Goal: Information Seeking & Learning: Learn about a topic

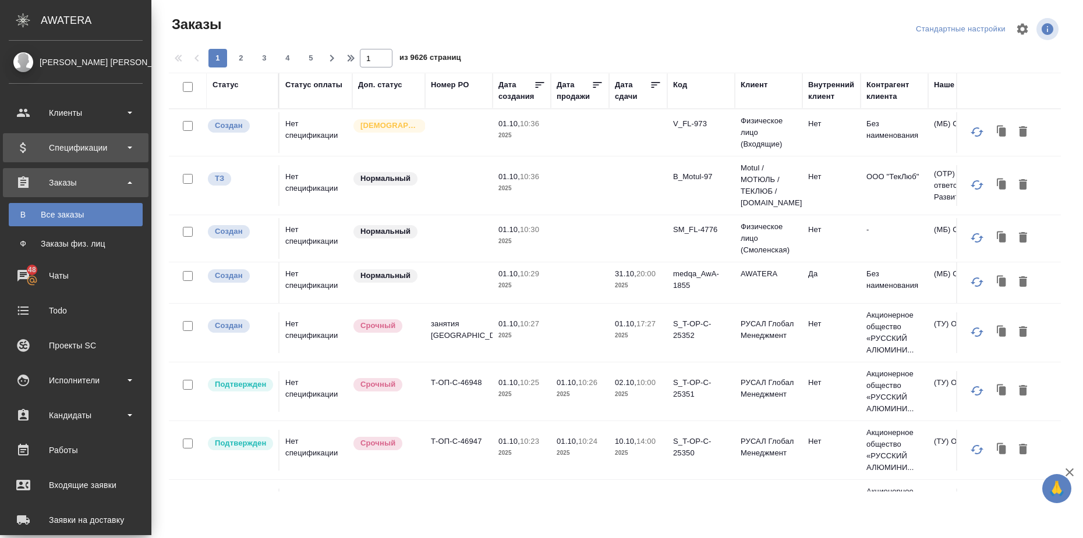
click at [127, 145] on div "Спецификации" at bounding box center [76, 147] width 134 height 17
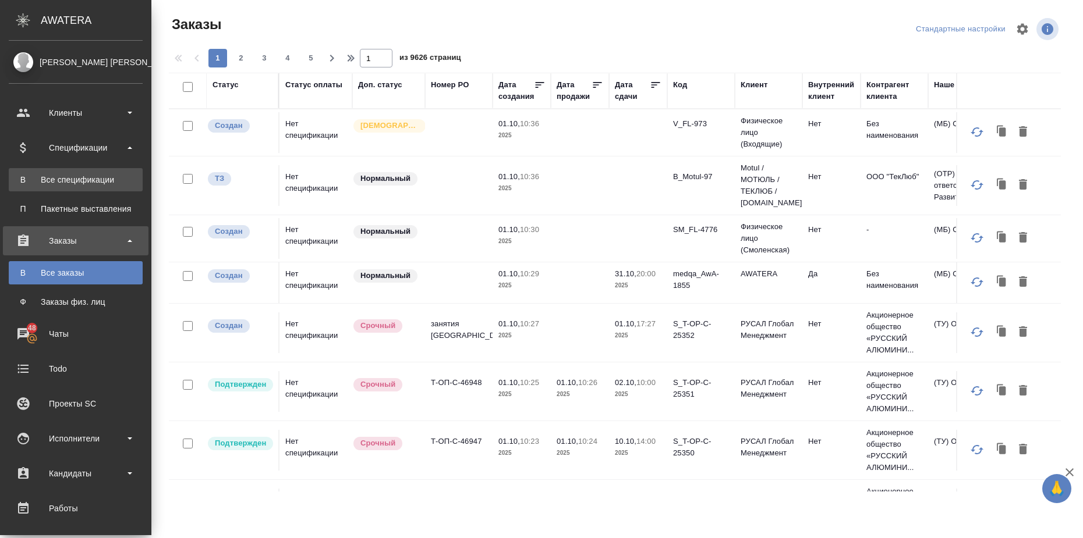
click at [93, 176] on div "Все спецификации" at bounding box center [76, 180] width 122 height 12
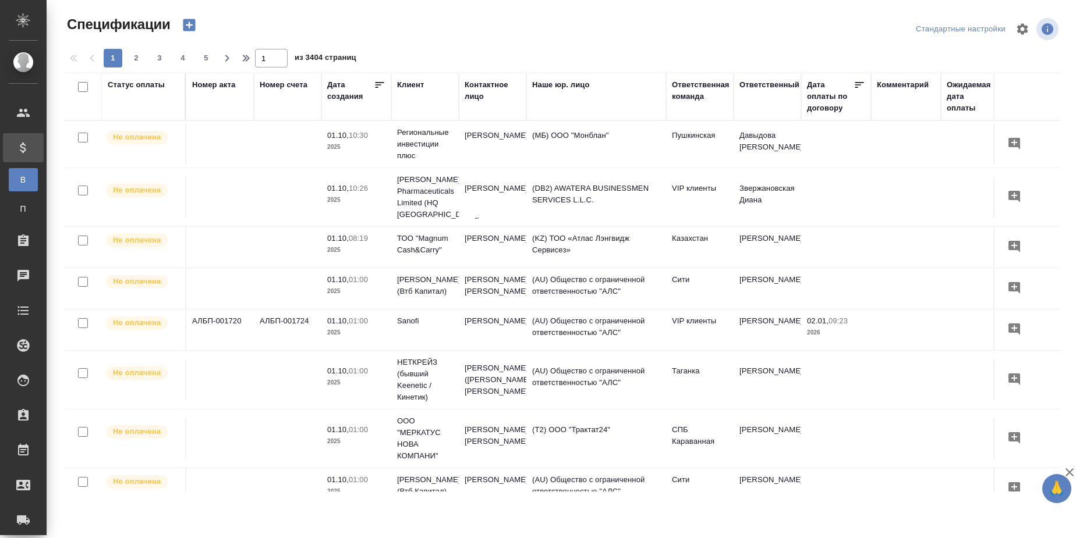
click at [127, 83] on div "Статус оплаты" at bounding box center [136, 85] width 57 height 12
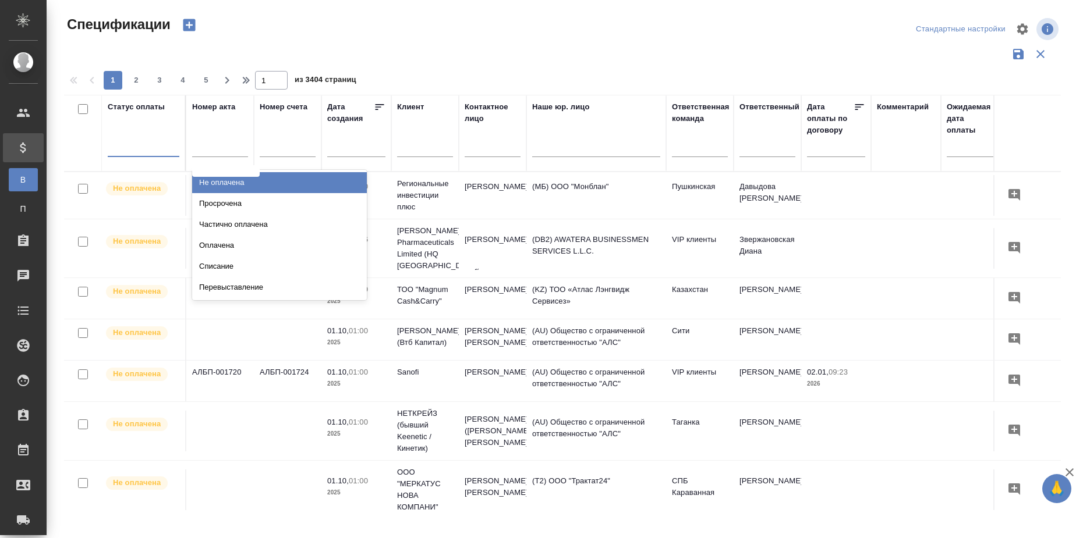
click at [139, 152] on div at bounding box center [144, 145] width 72 height 17
type input "прос"
click at [221, 181] on div "Просрочена" at bounding box center [279, 182] width 175 height 21
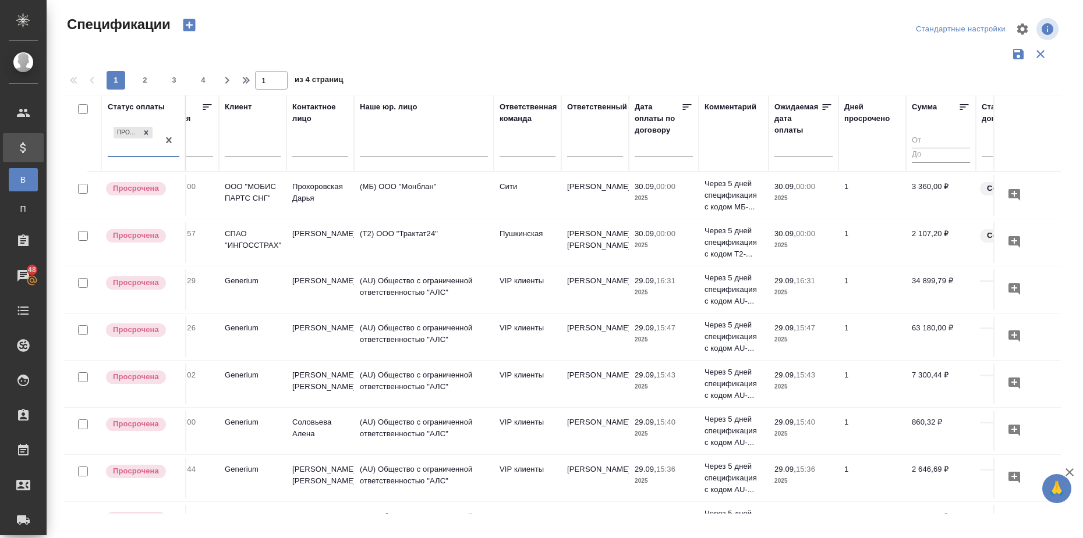
scroll to position [0, 173]
click at [962, 104] on icon at bounding box center [963, 107] width 9 height 6
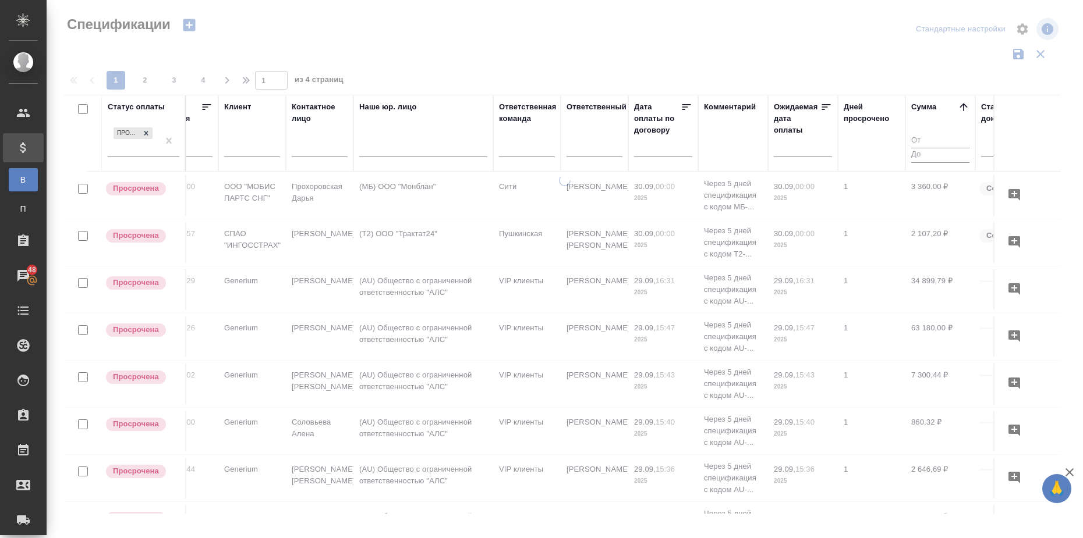
click at [960, 105] on icon at bounding box center [963, 107] width 12 height 12
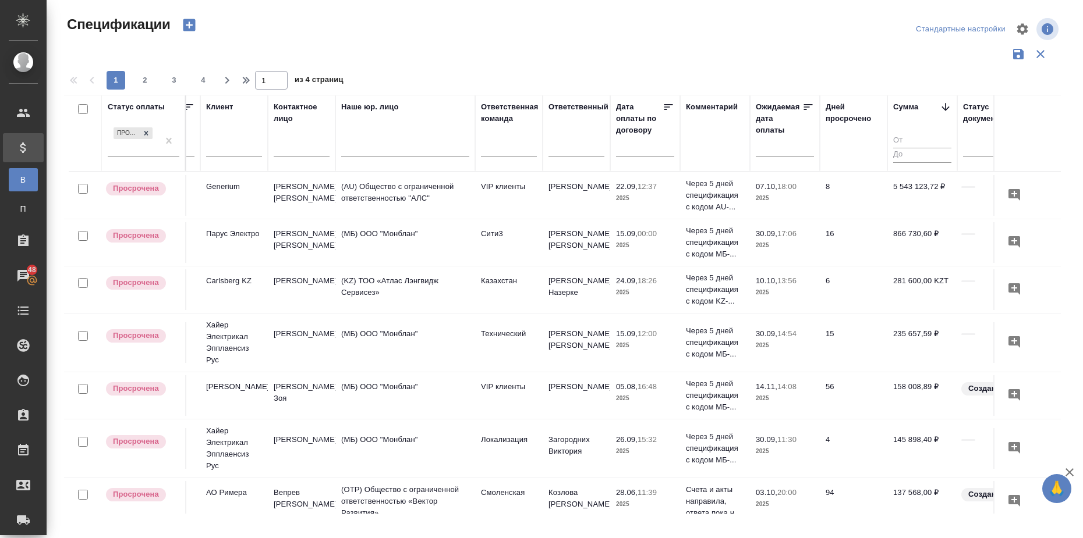
scroll to position [0, 196]
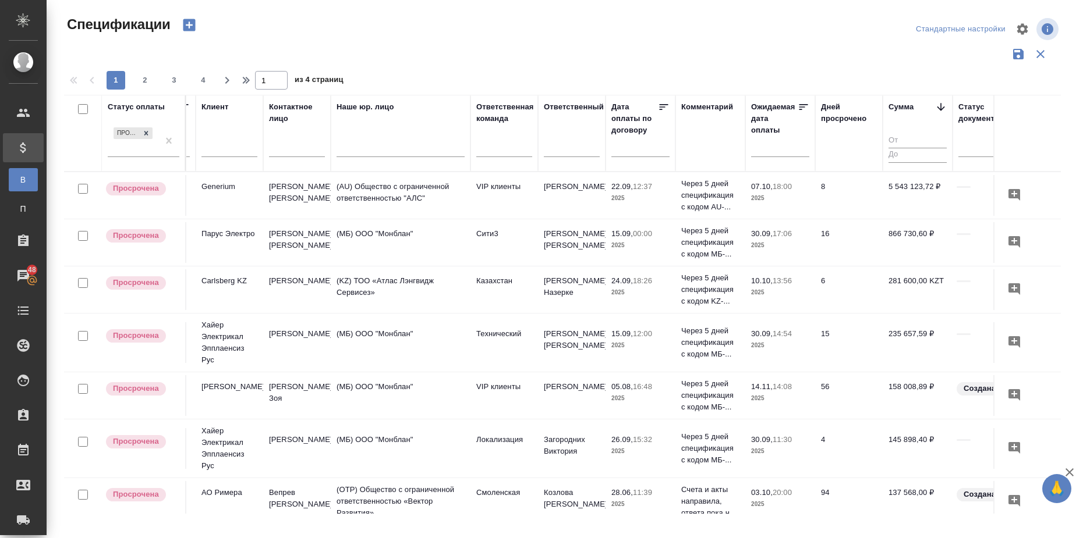
click at [786, 154] on input "text" at bounding box center [783, 147] width 51 height 16
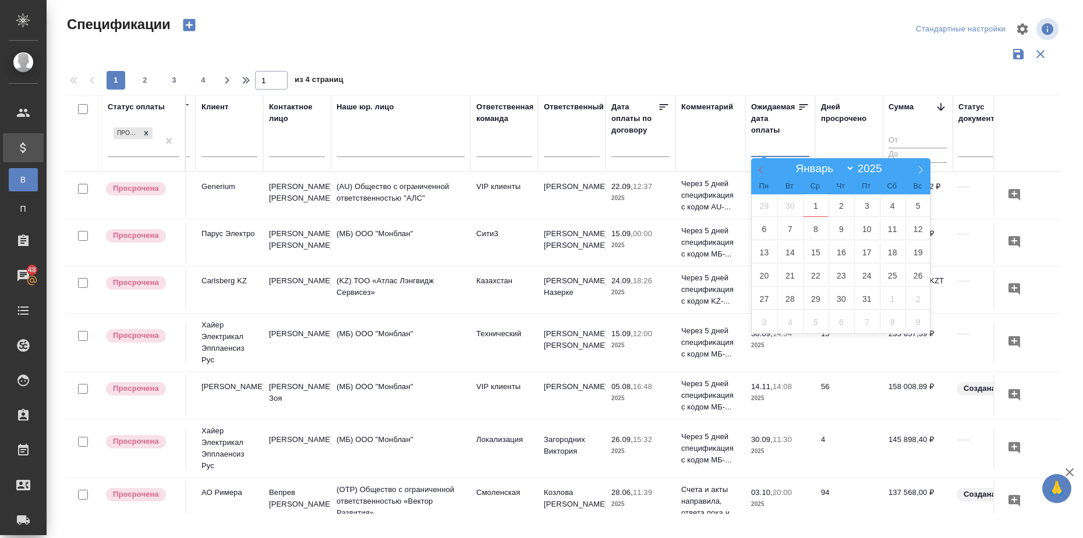
click at [761, 171] on icon at bounding box center [761, 170] width 8 height 8
select select "8"
click at [821, 302] on span "1" at bounding box center [816, 299] width 26 height 23
type div "2025-09-30T21:00:00.000Z"
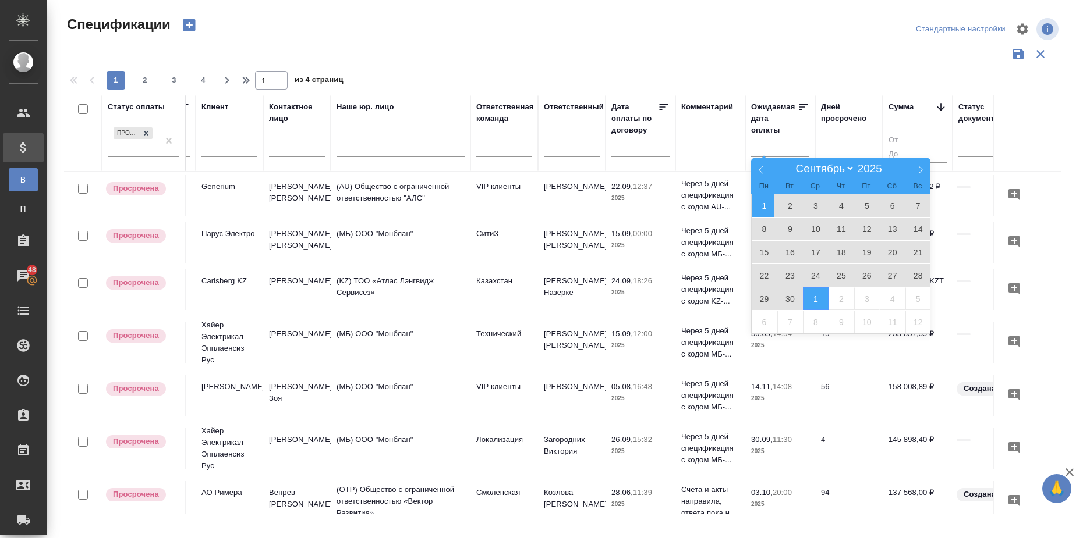
click at [762, 204] on span "1" at bounding box center [764, 205] width 26 height 23
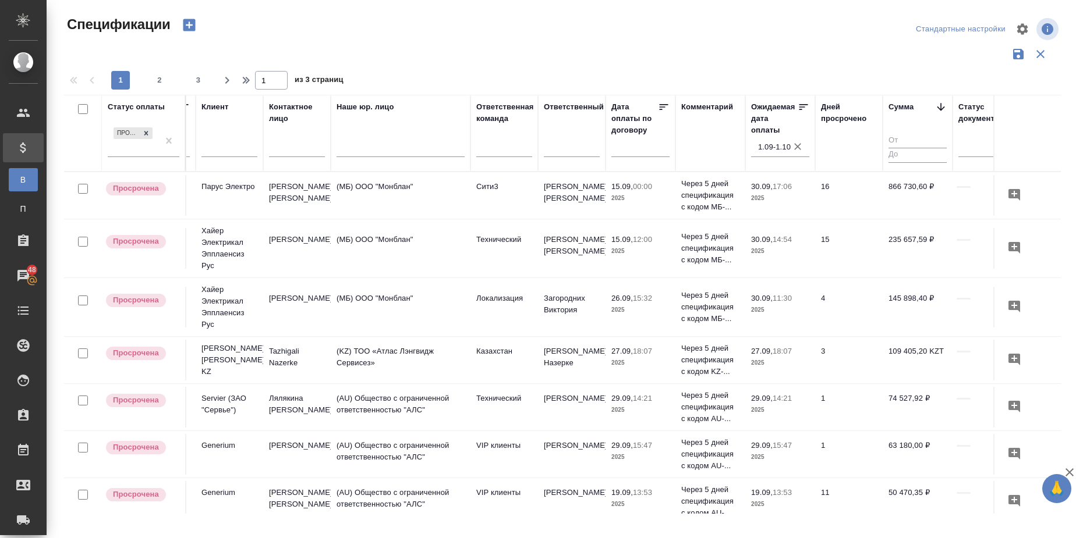
scroll to position [146, 196]
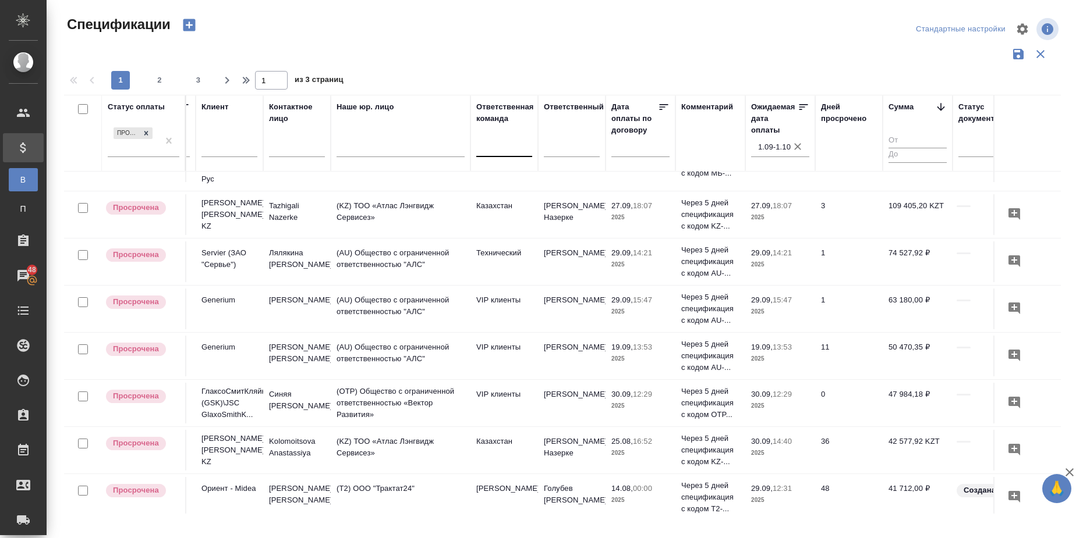
click at [512, 146] on div at bounding box center [504, 145] width 56 height 17
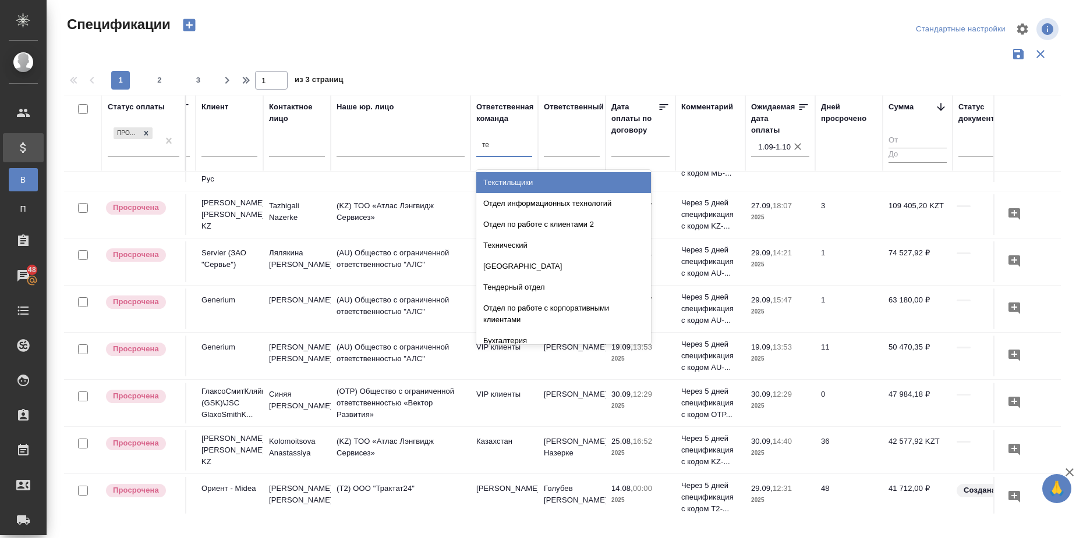
type input "тех"
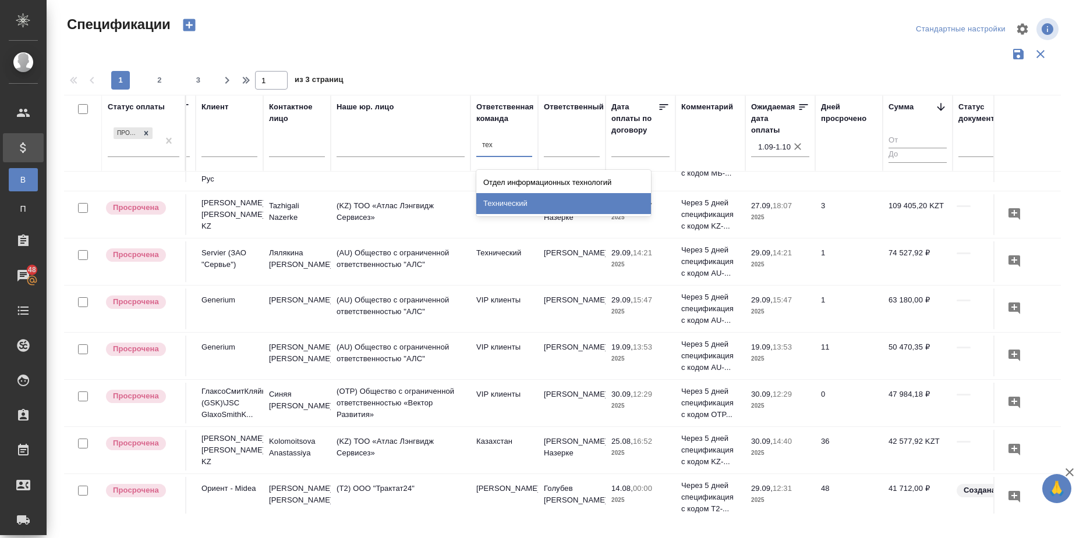
click at [520, 198] on div "Технический" at bounding box center [563, 203] width 175 height 21
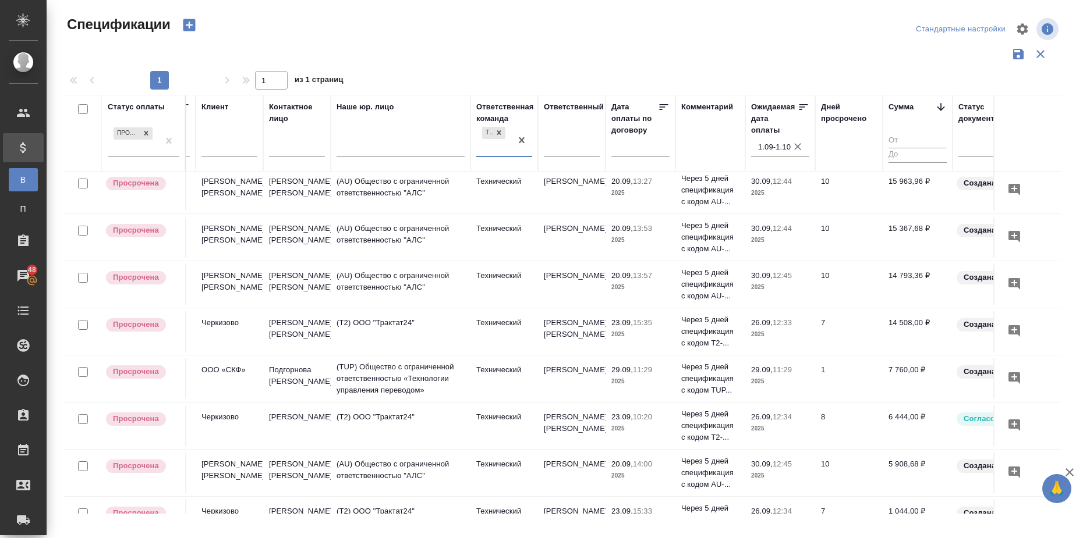
scroll to position [494, 196]
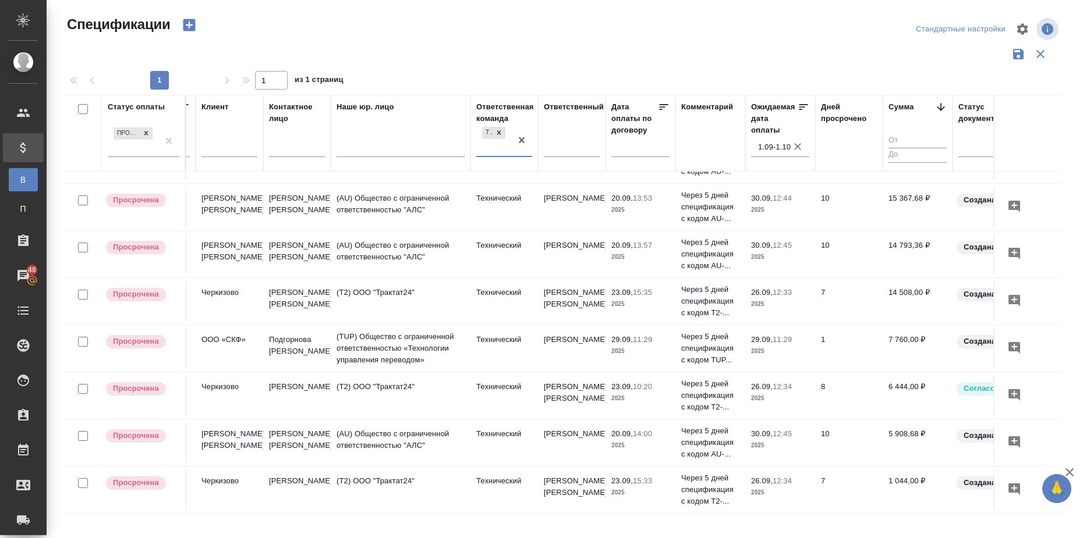
click at [775, 147] on input "1.09-1.10" at bounding box center [783, 147] width 51 height 16
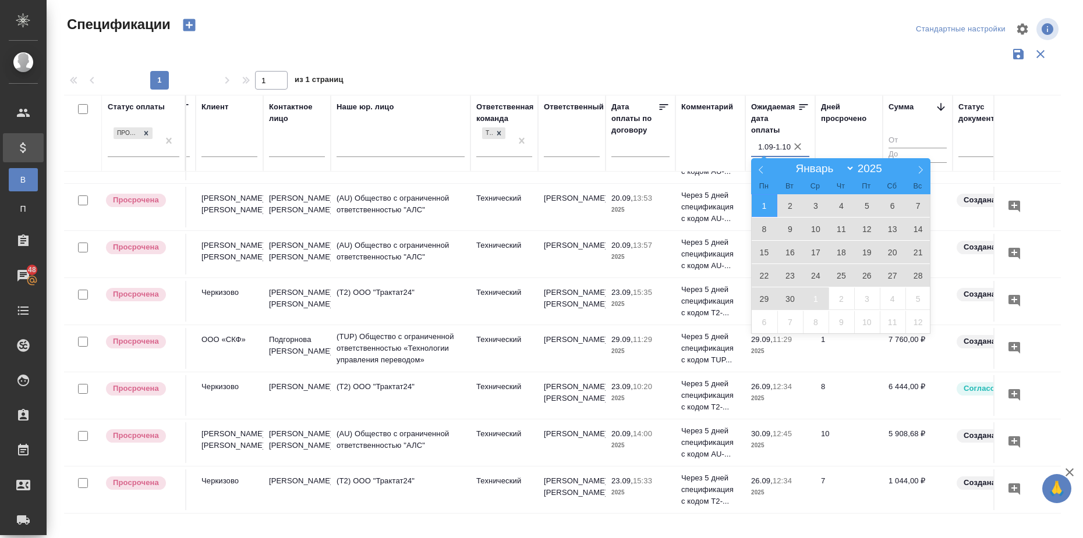
click at [788, 295] on span "30" at bounding box center [790, 299] width 26 height 23
click at [761, 205] on span "1" at bounding box center [764, 205] width 26 height 23
type div "2025-08-31T21:00:00.000Z — 2025-09-29T21:00:00.000Z"
type input "1.09-30.09"
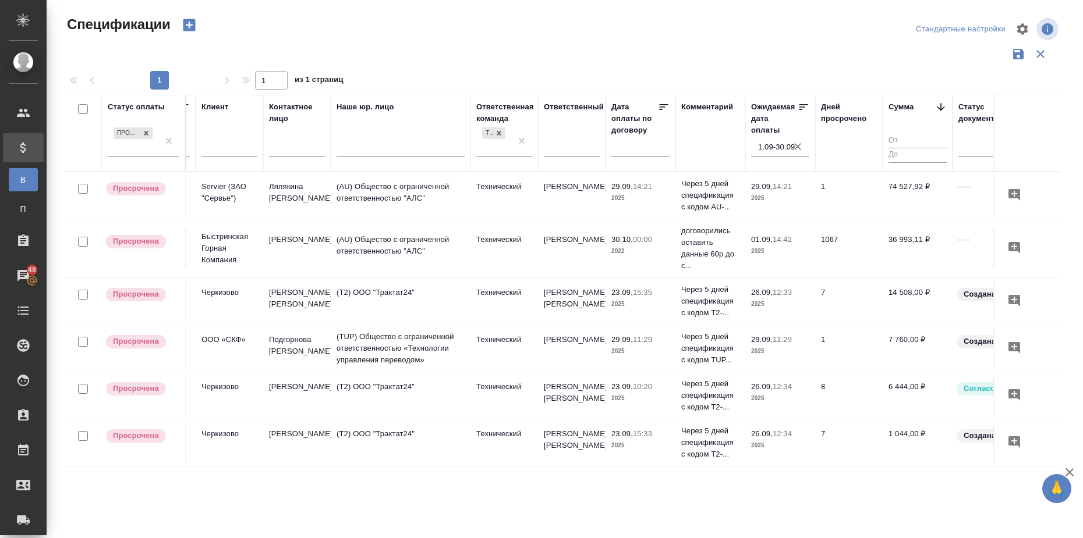
scroll to position [0, 196]
click at [814, 451] on td "26.09, 12:34 2025" at bounding box center [780, 443] width 70 height 41
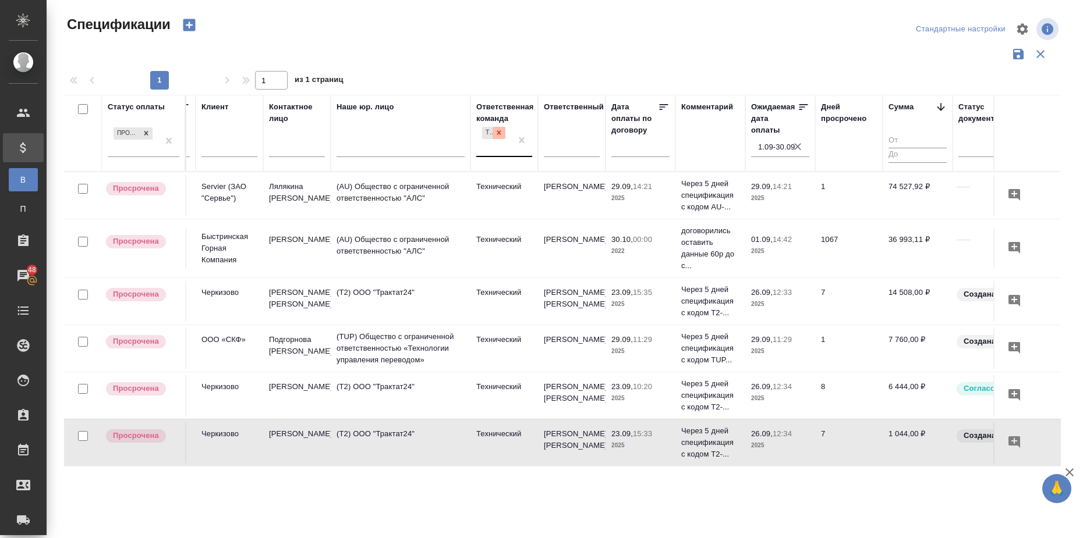
click at [501, 134] on icon at bounding box center [499, 133] width 8 height 8
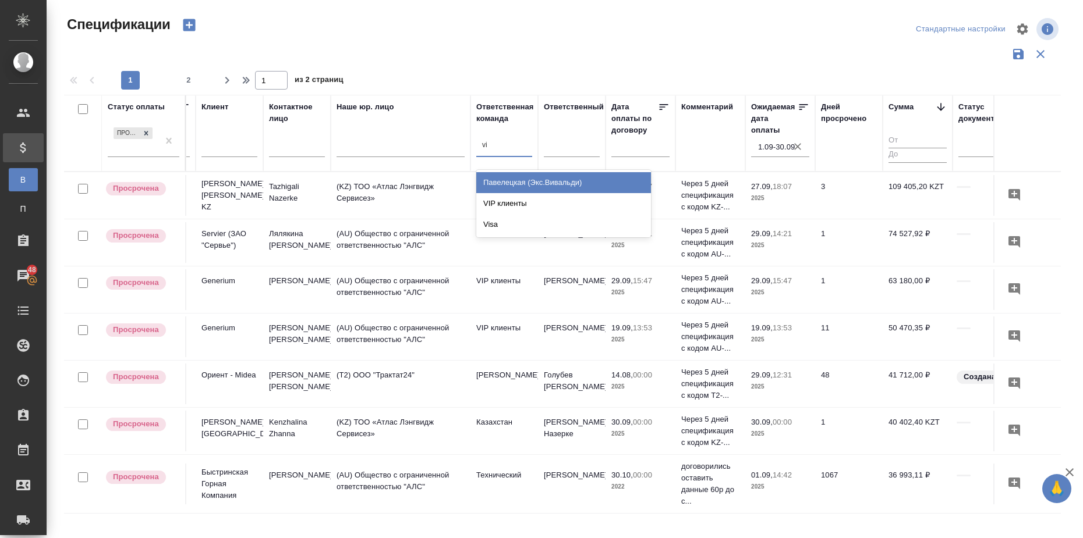
type input "vip"
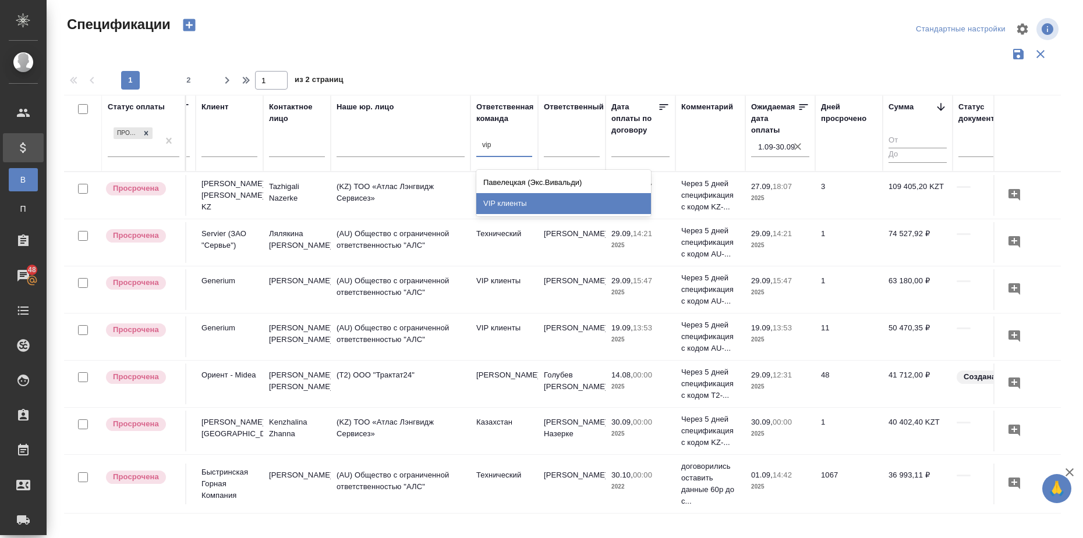
click at [538, 200] on div "VIP клиенты" at bounding box center [563, 203] width 175 height 21
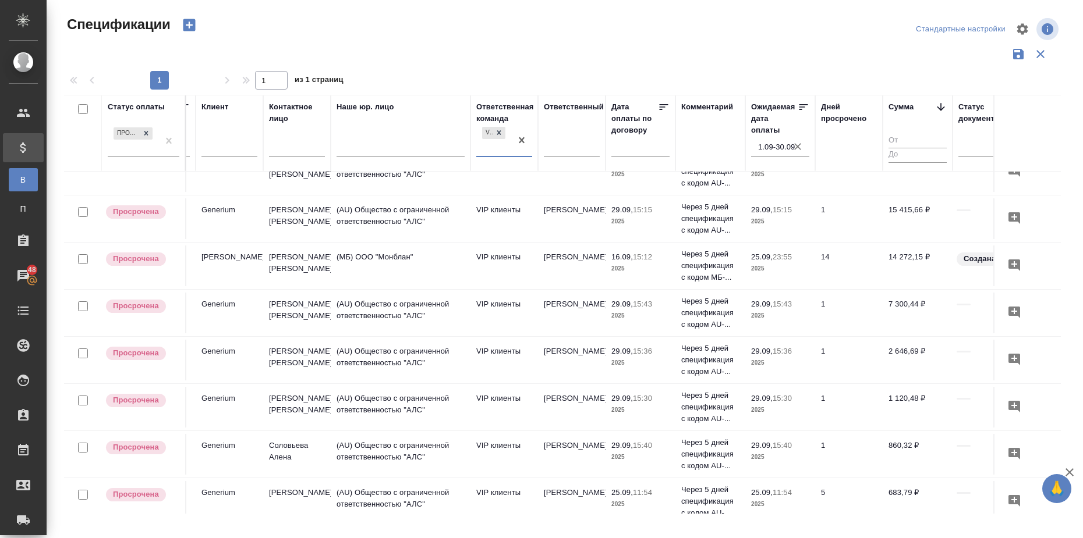
scroll to position [282, 196]
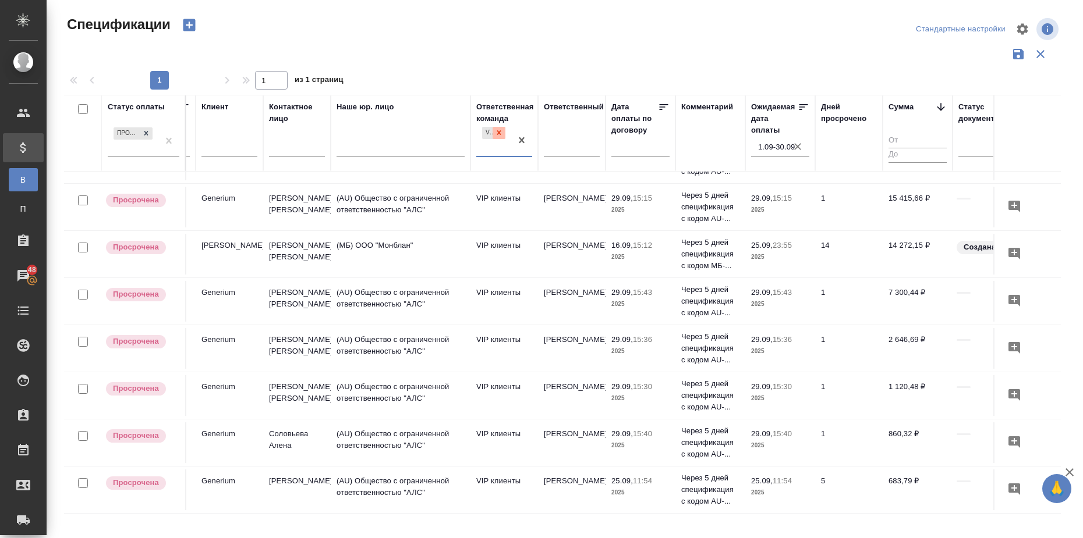
click at [501, 133] on icon at bounding box center [499, 133] width 8 height 8
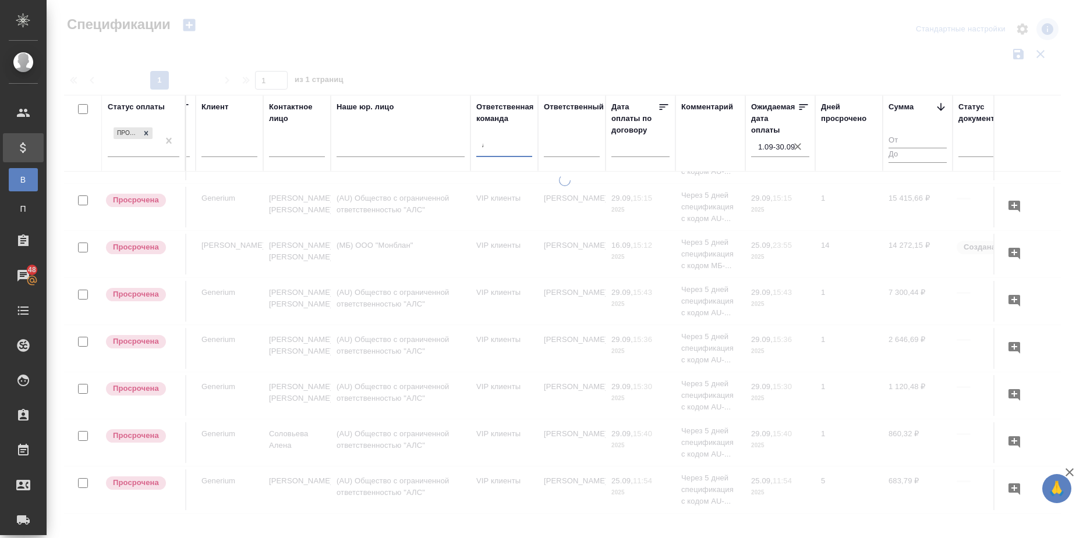
type input "лок"
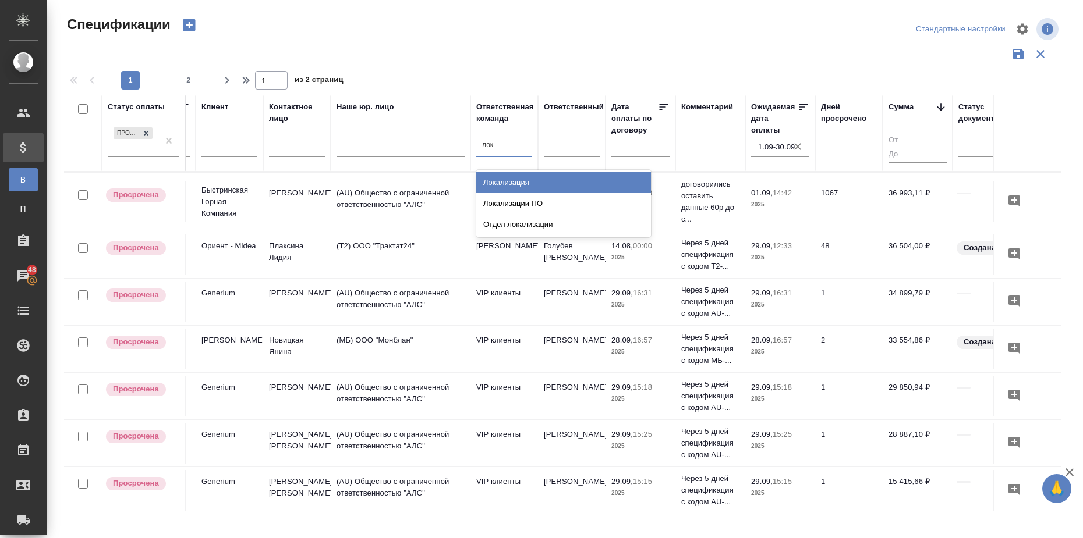
click at [525, 183] on div "Локализация" at bounding box center [563, 182] width 175 height 21
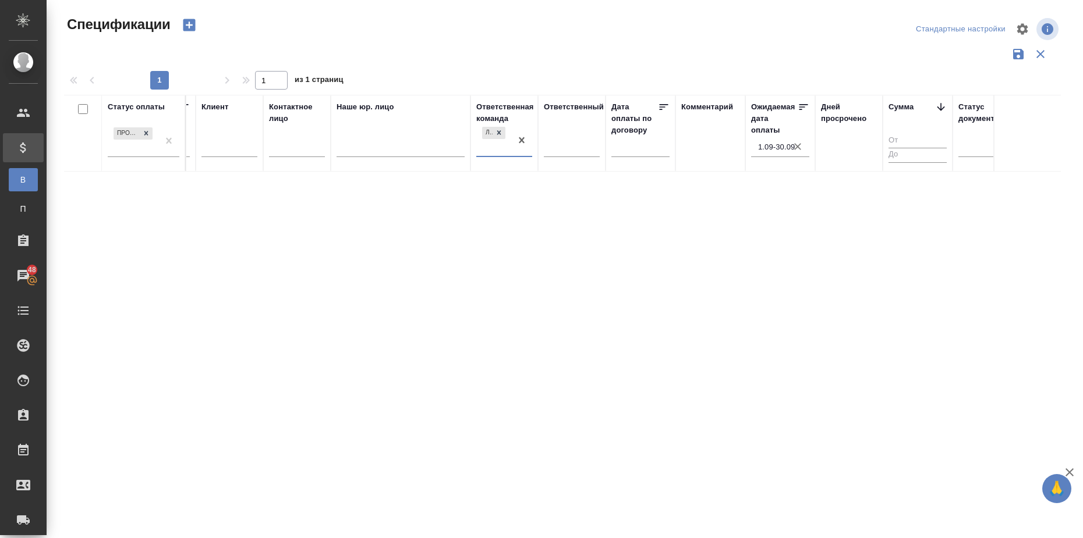
scroll to position [0, 196]
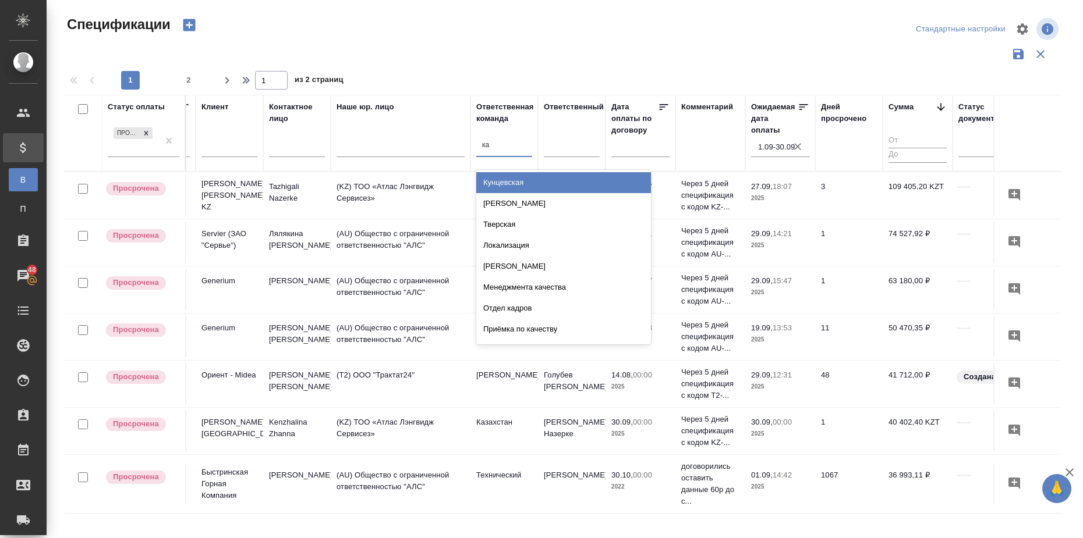
type input "каз"
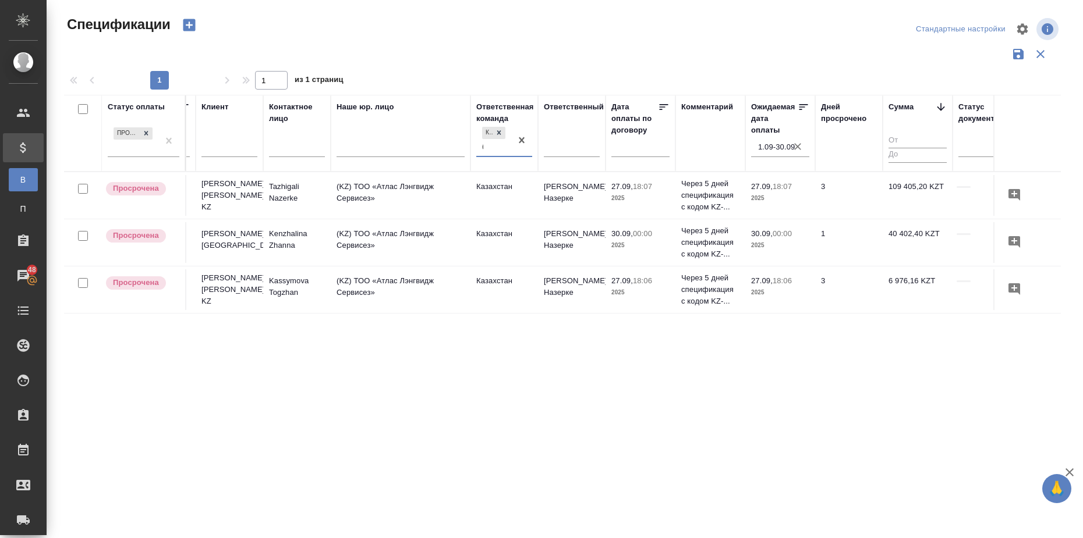
type input "ба"
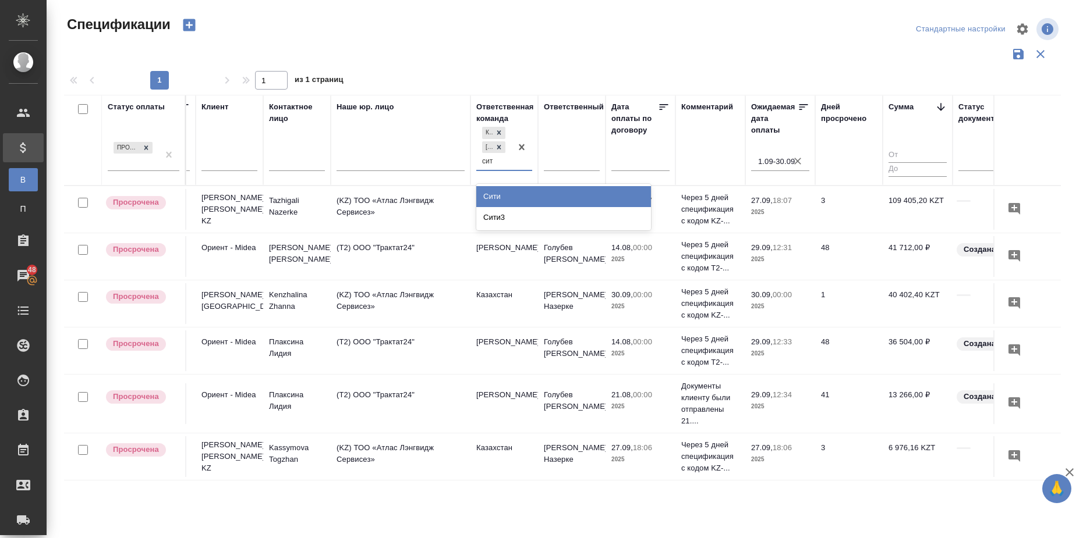
type input "сити"
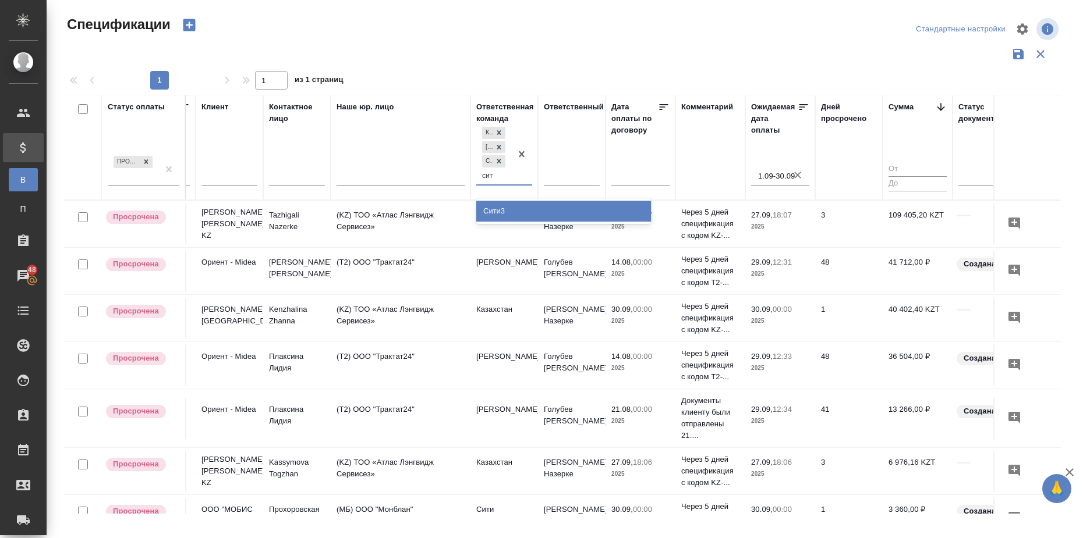
type input "сити"
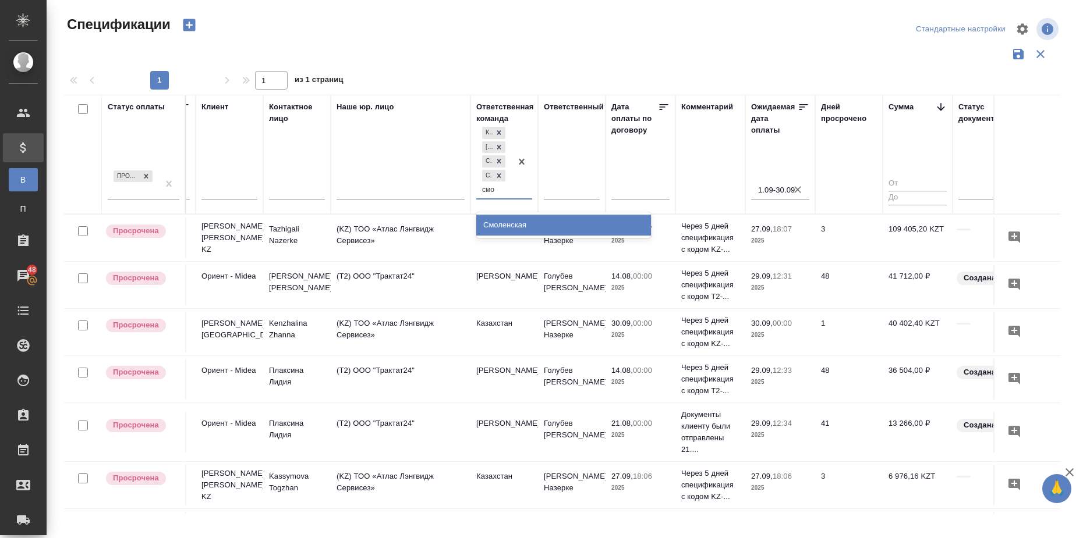
type input "смол"
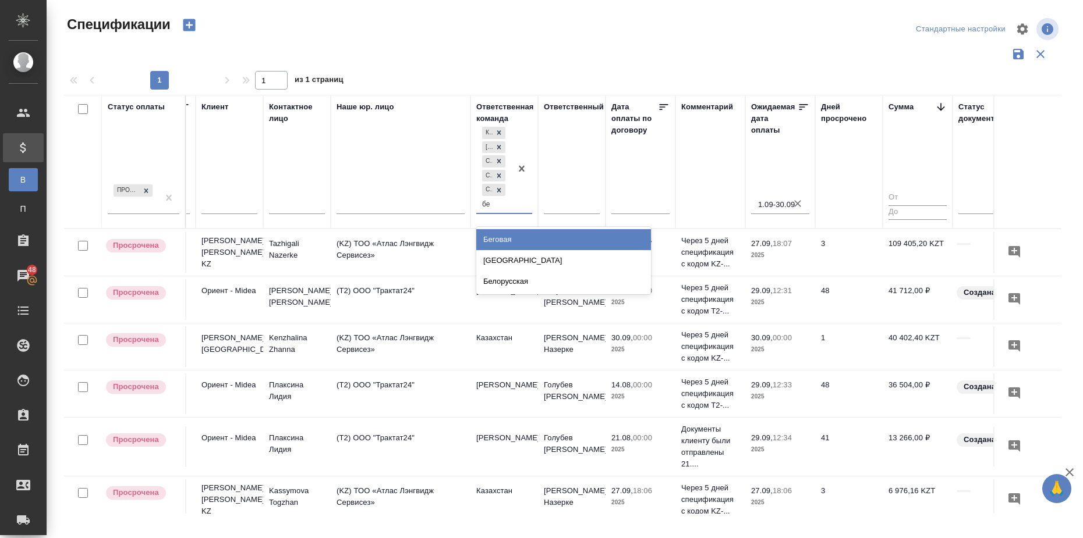
type input "бег"
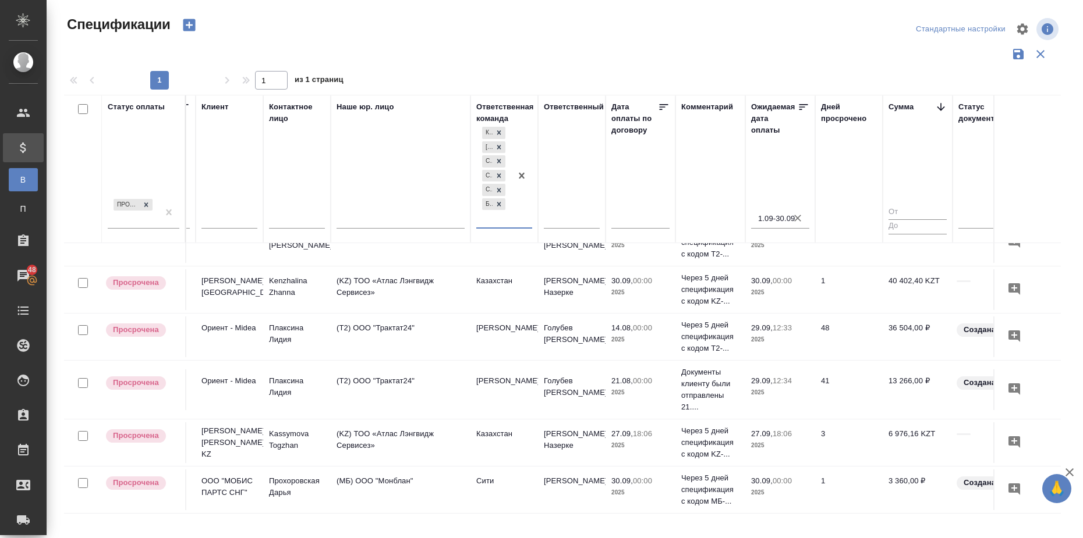
scroll to position [83, 196]
type input "пу"
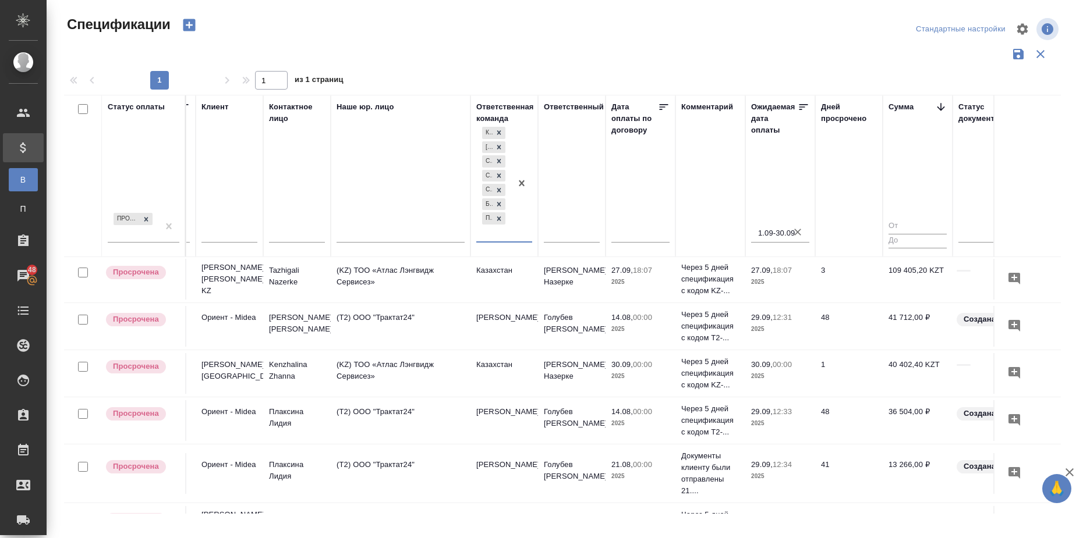
scroll to position [0, 196]
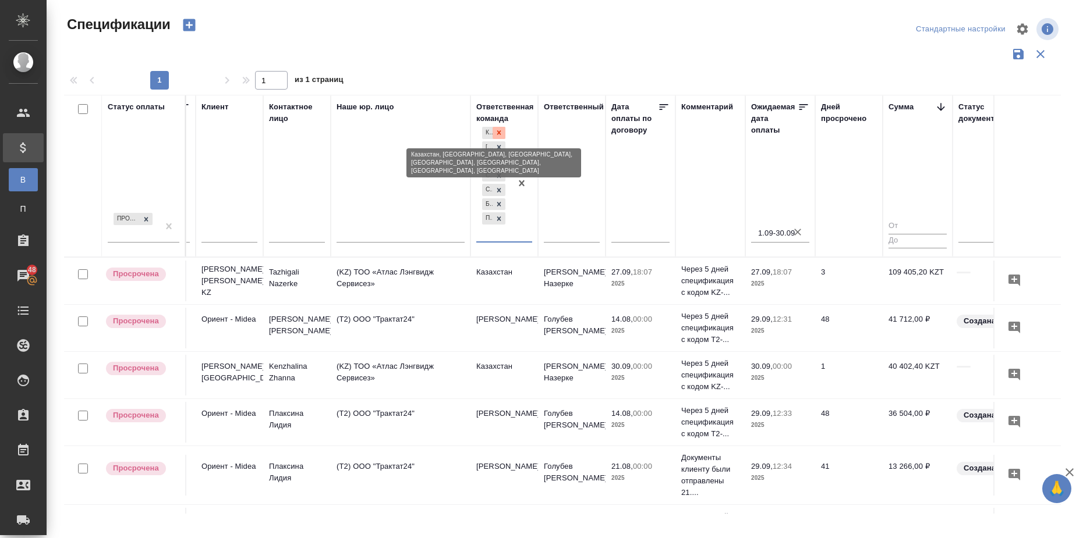
click at [502, 129] on icon at bounding box center [499, 133] width 8 height 8
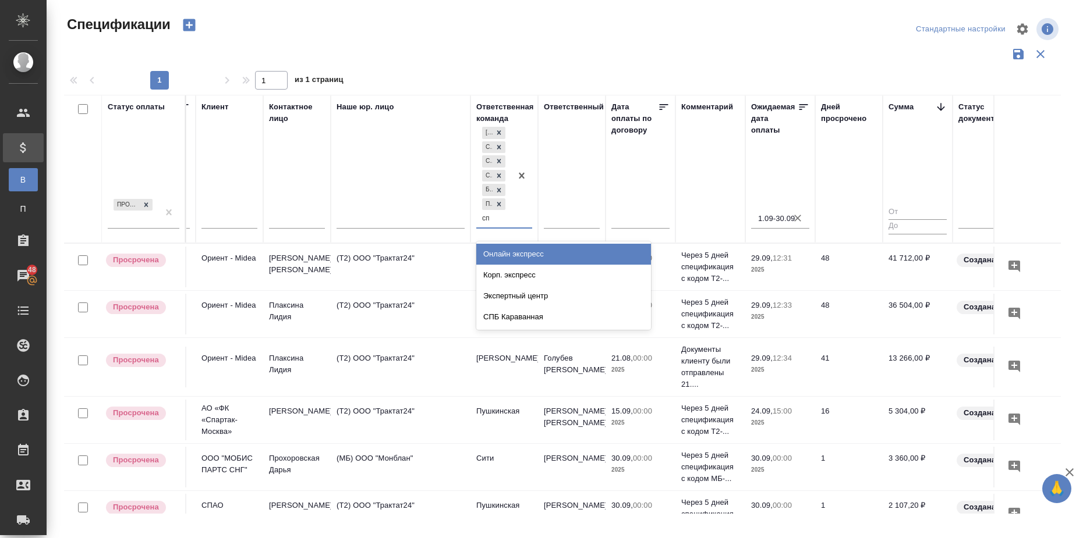
type input "спб"
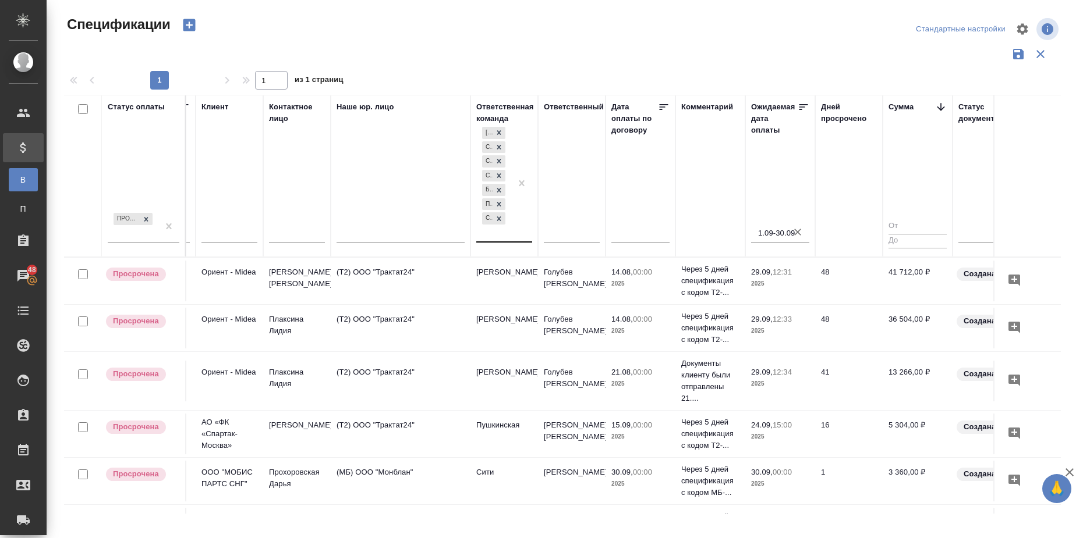
click at [794, 232] on icon "button" at bounding box center [798, 232] width 12 height 12
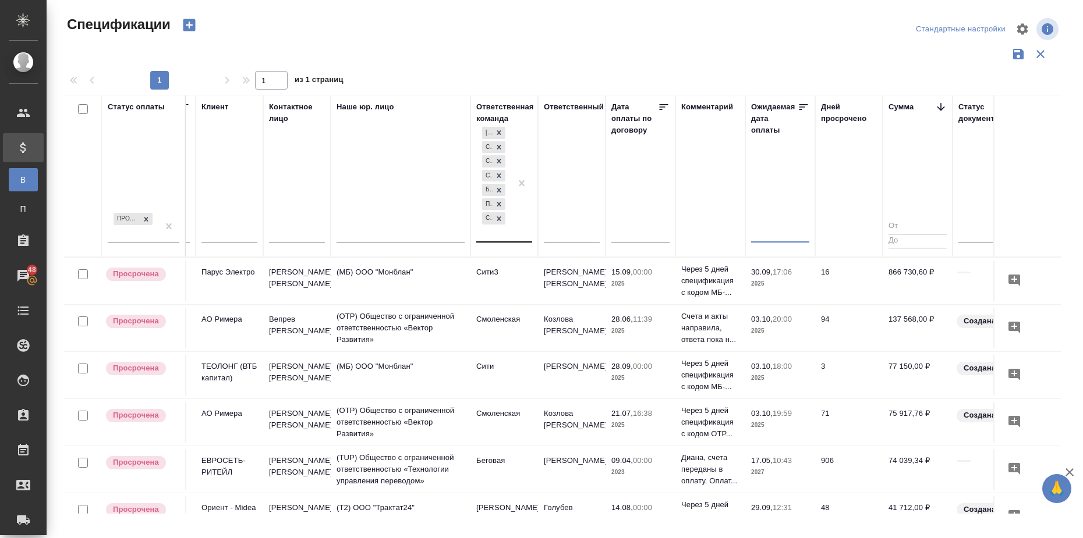
click at [794, 232] on input "text" at bounding box center [783, 233] width 51 height 16
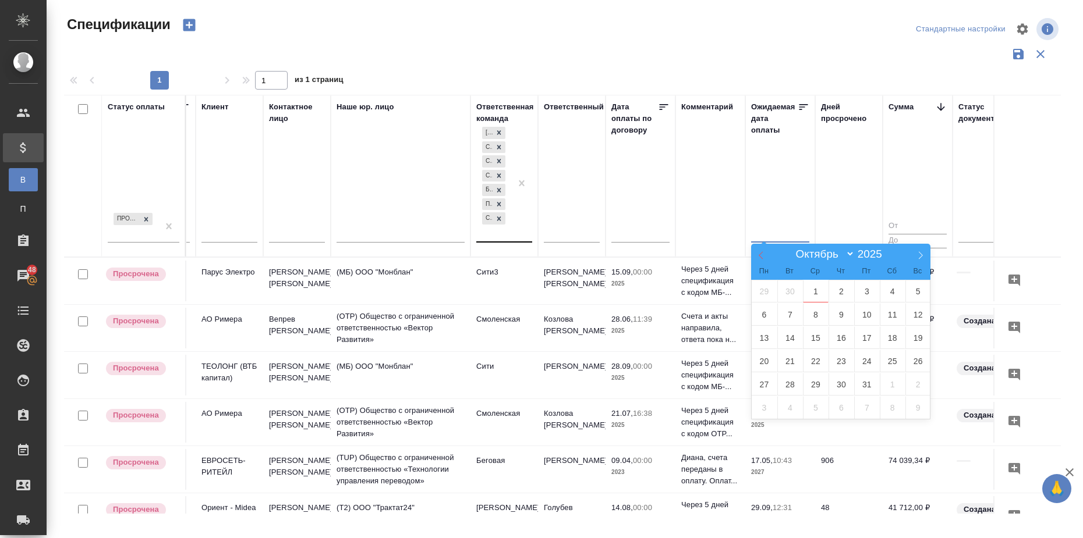
click at [760, 255] on icon at bounding box center [761, 255] width 8 height 8
select select "8"
click at [761, 289] on span "1" at bounding box center [764, 291] width 26 height 23
type div "2025-08-31T21:00:00.000Z"
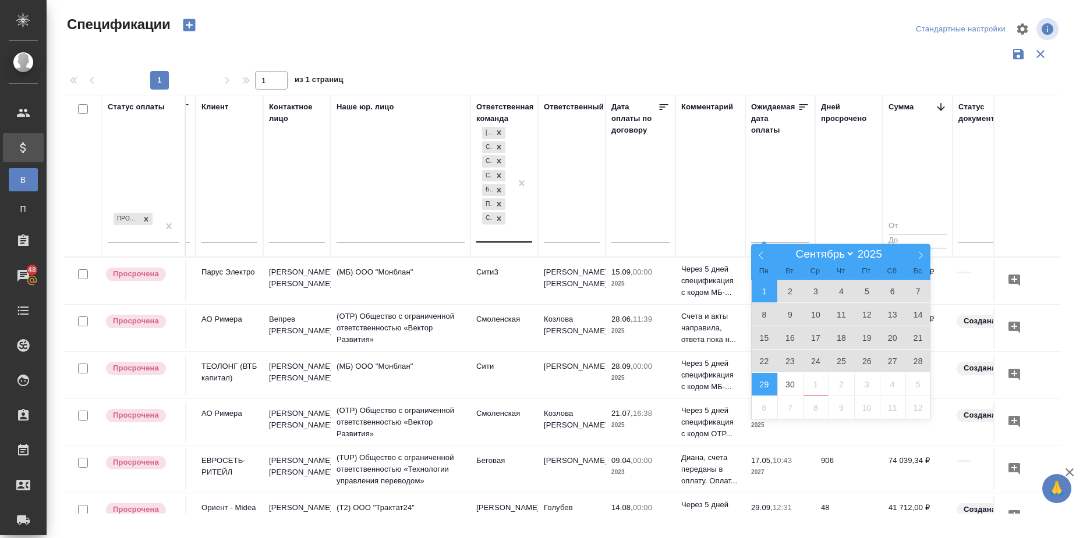
click at [768, 381] on span "29" at bounding box center [764, 384] width 26 height 23
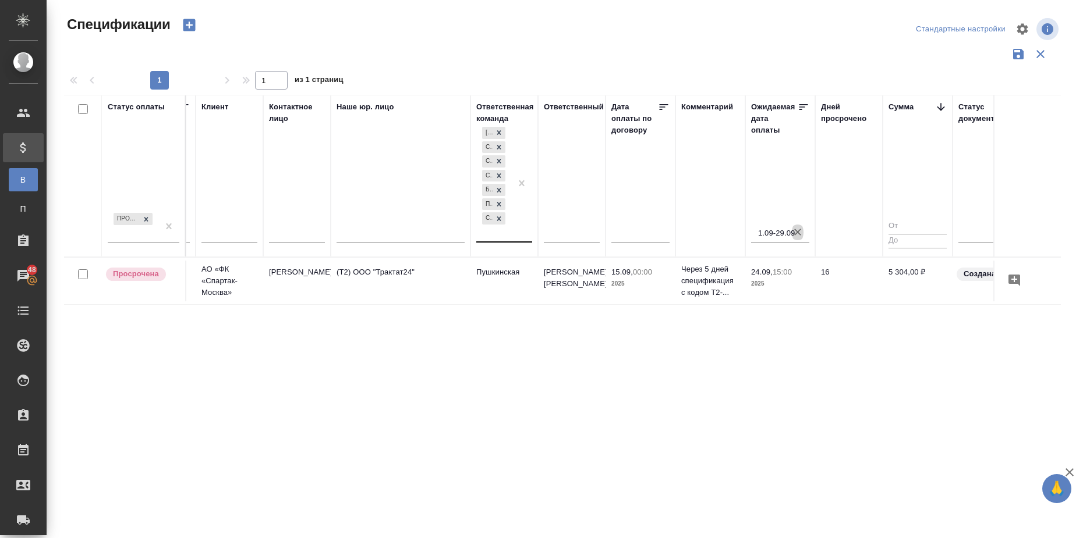
click at [799, 233] on icon "button" at bounding box center [797, 232] width 7 height 7
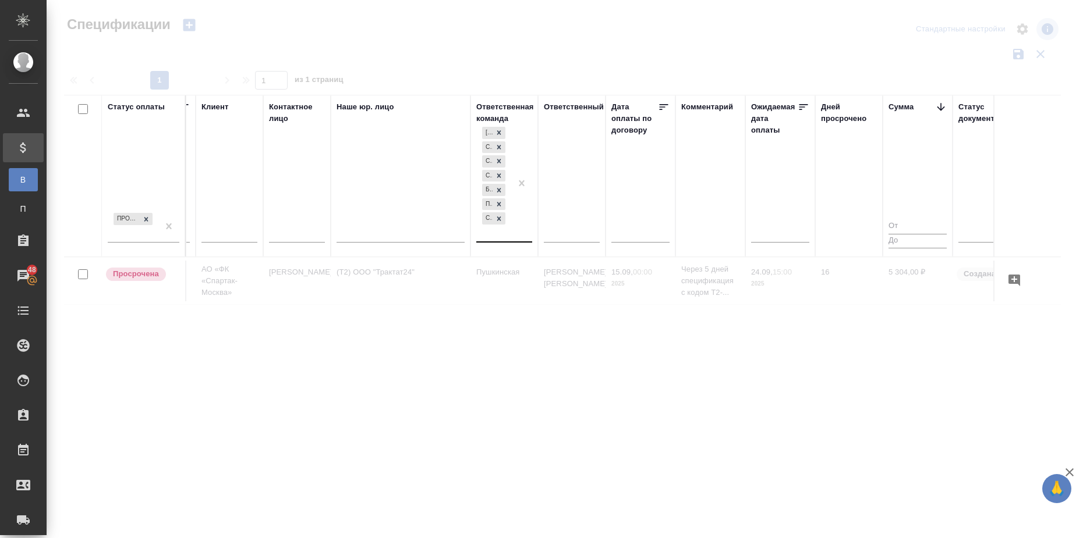
click at [783, 233] on input "text" at bounding box center [783, 233] width 51 height 16
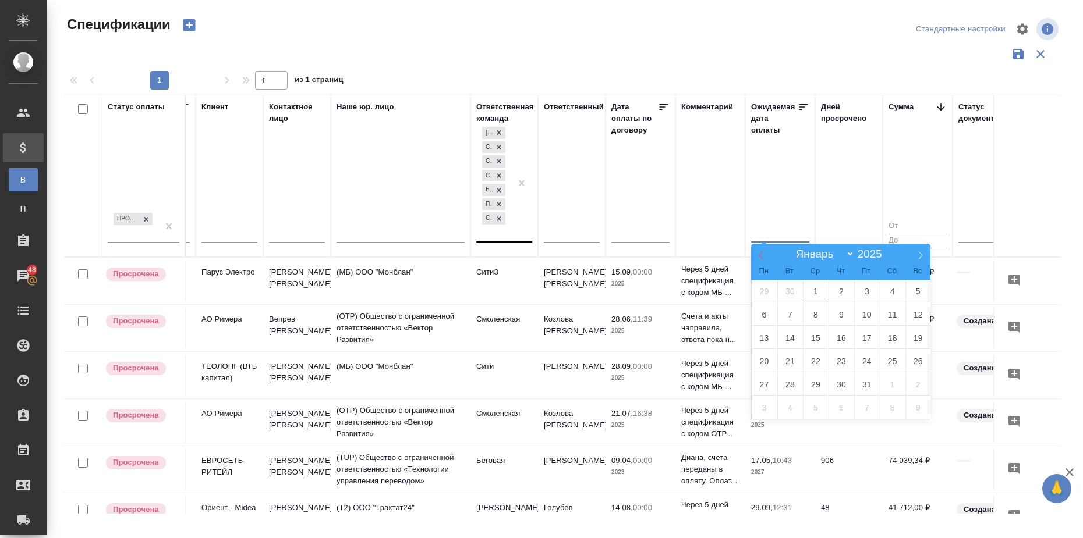
click at [760, 254] on icon at bounding box center [761, 255] width 8 height 8
select select "8"
click at [765, 290] on span "1" at bounding box center [764, 291] width 26 height 23
type div "2025-08-31T21:00:00.000Z"
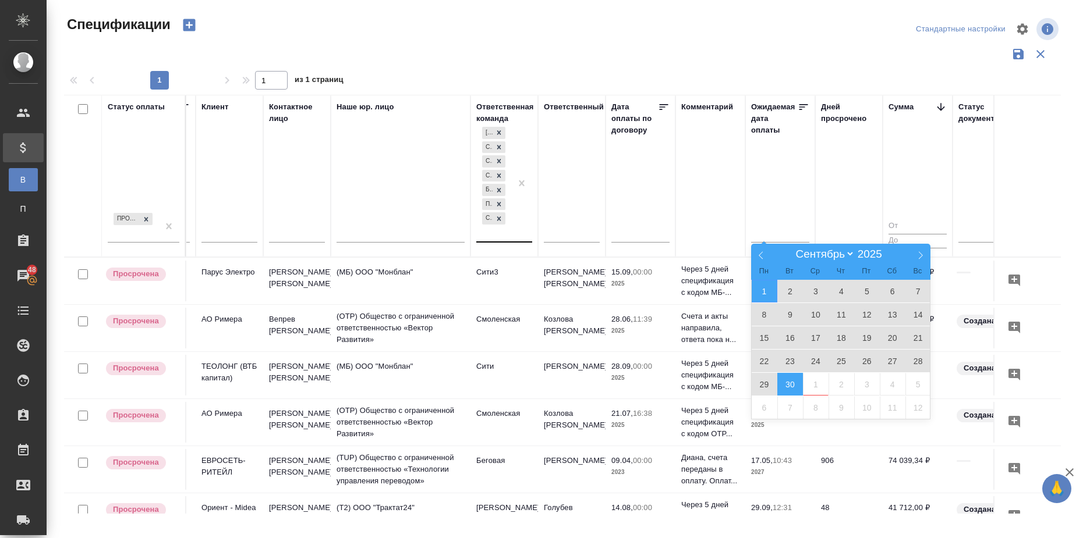
click at [783, 385] on span "30" at bounding box center [790, 384] width 26 height 23
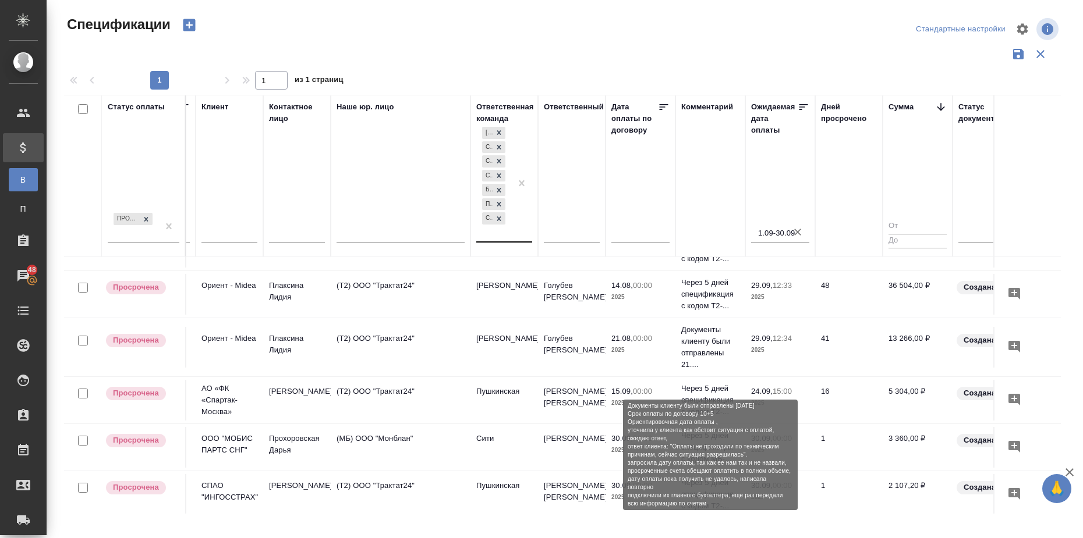
scroll to position [49, 196]
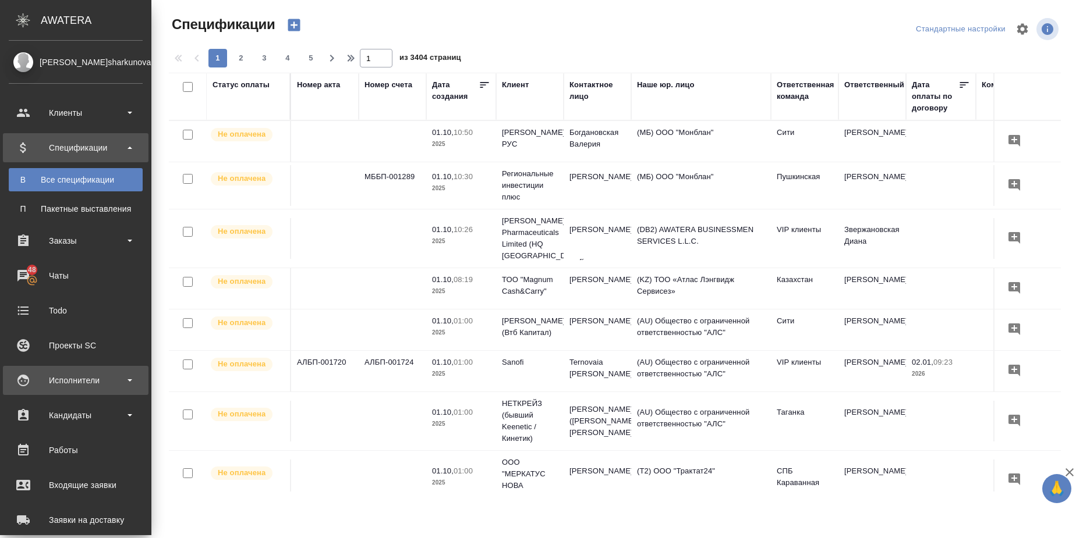
click at [126, 382] on div "Исполнители" at bounding box center [76, 380] width 134 height 17
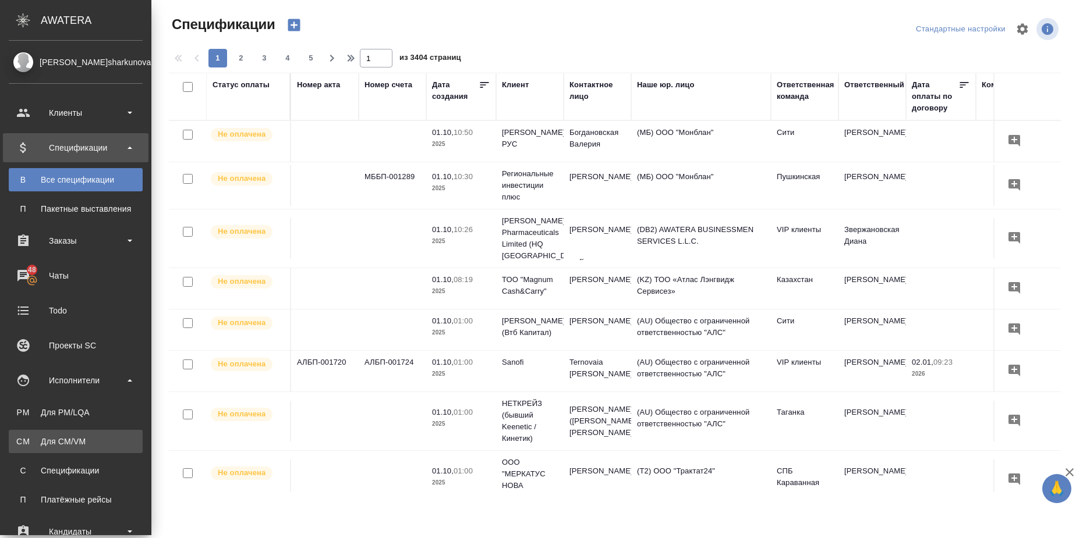
click at [104, 442] on div "Для CM/VM" at bounding box center [76, 442] width 122 height 12
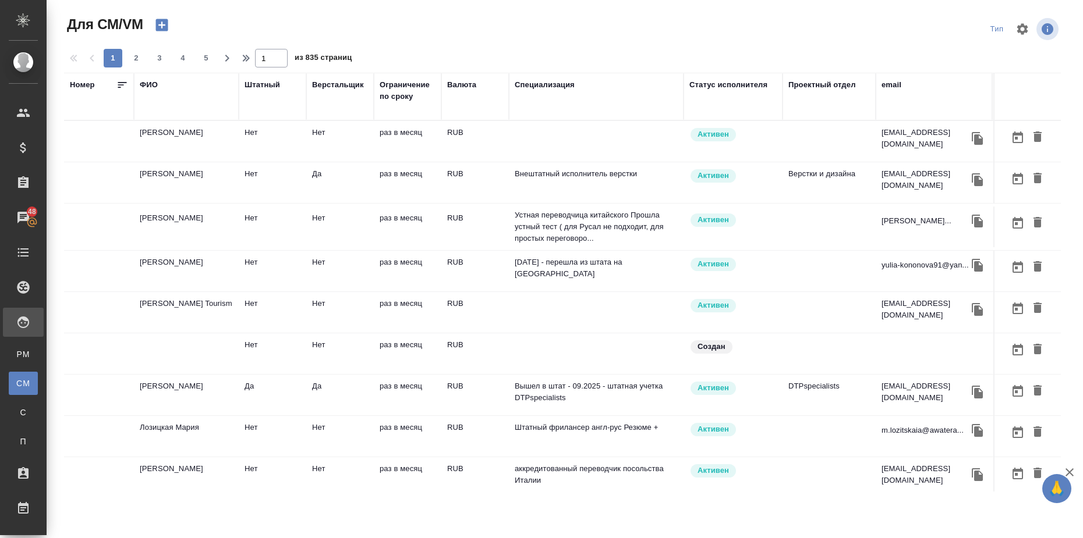
click at [267, 84] on div "Штатный" at bounding box center [262, 85] width 36 height 12
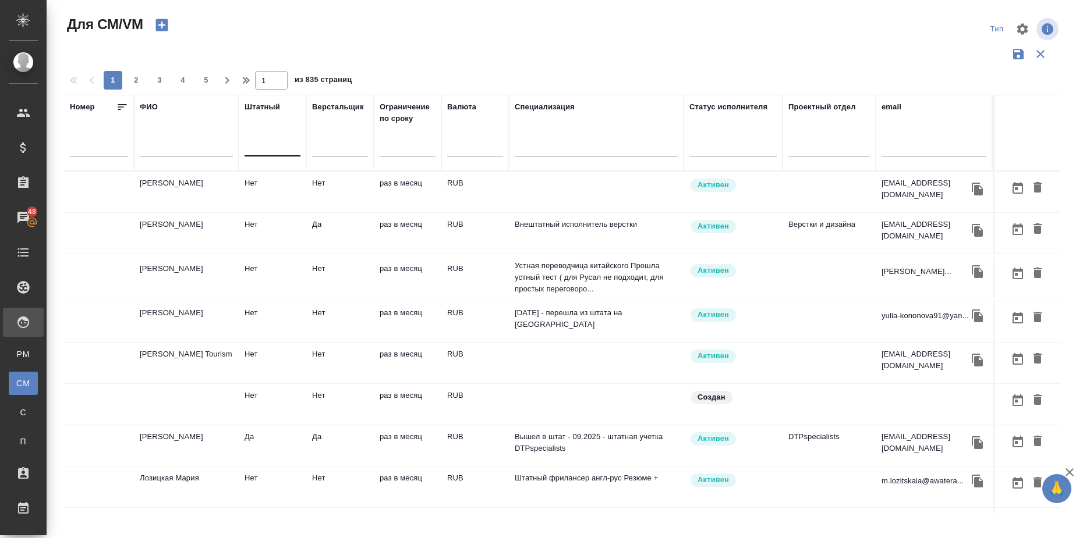
click at [261, 152] on div at bounding box center [272, 145] width 56 height 17
click at [263, 201] on div "Нет" at bounding box center [331, 203] width 175 height 21
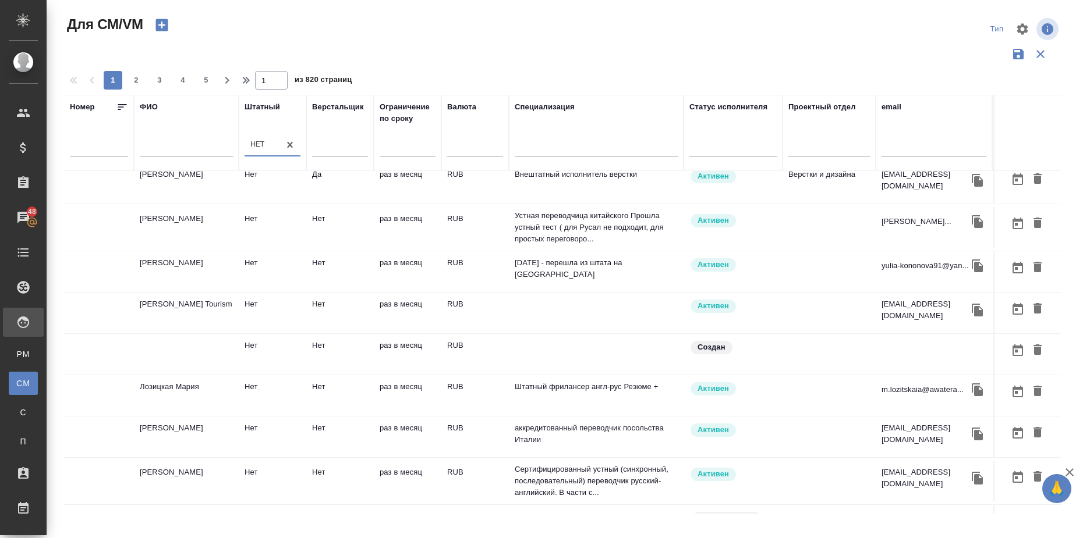
scroll to position [73, 0]
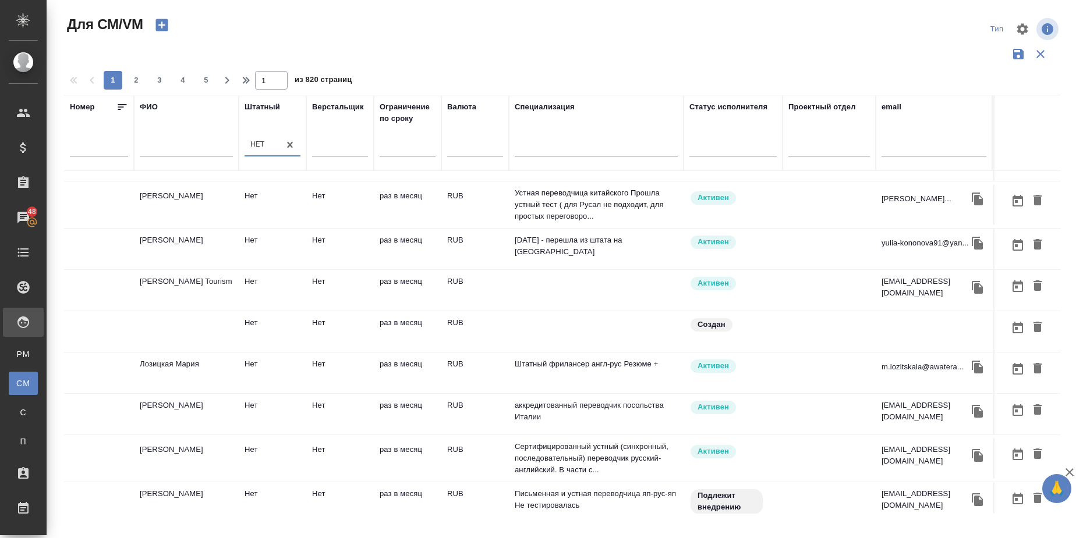
click at [193, 331] on td at bounding box center [186, 331] width 105 height 41
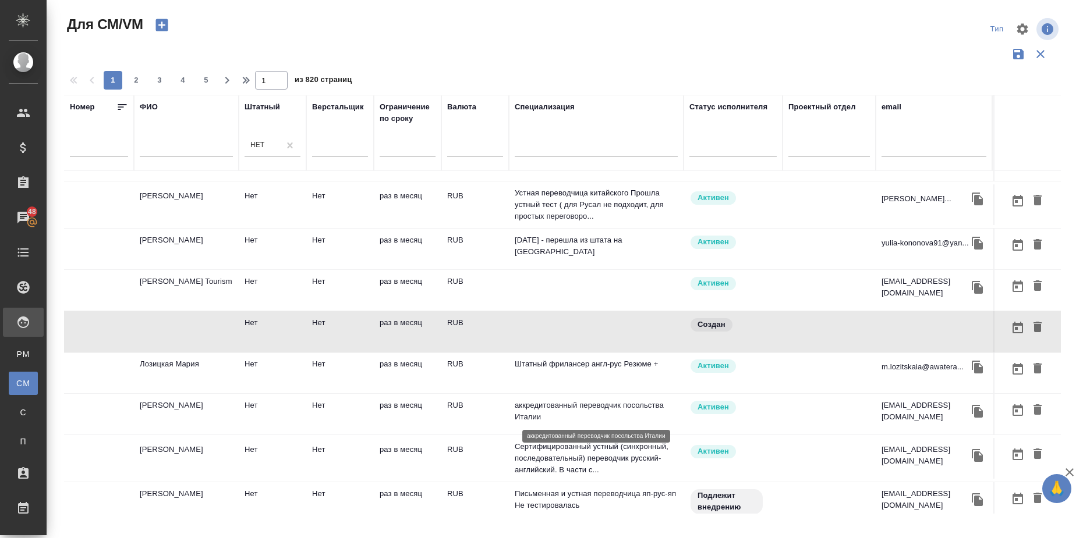
scroll to position [146, 0]
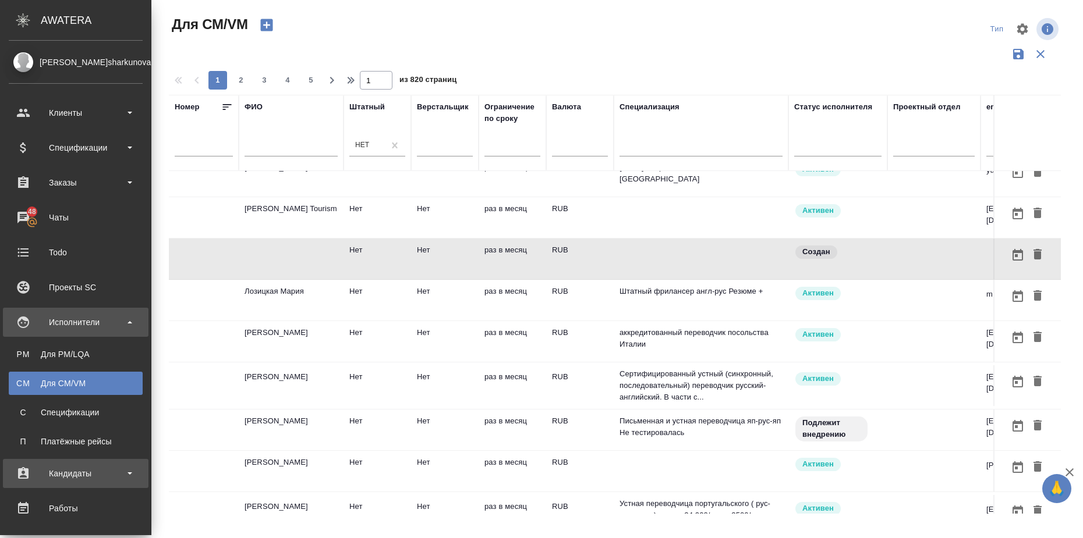
click at [125, 470] on div "Кандидаты" at bounding box center [76, 473] width 134 height 17
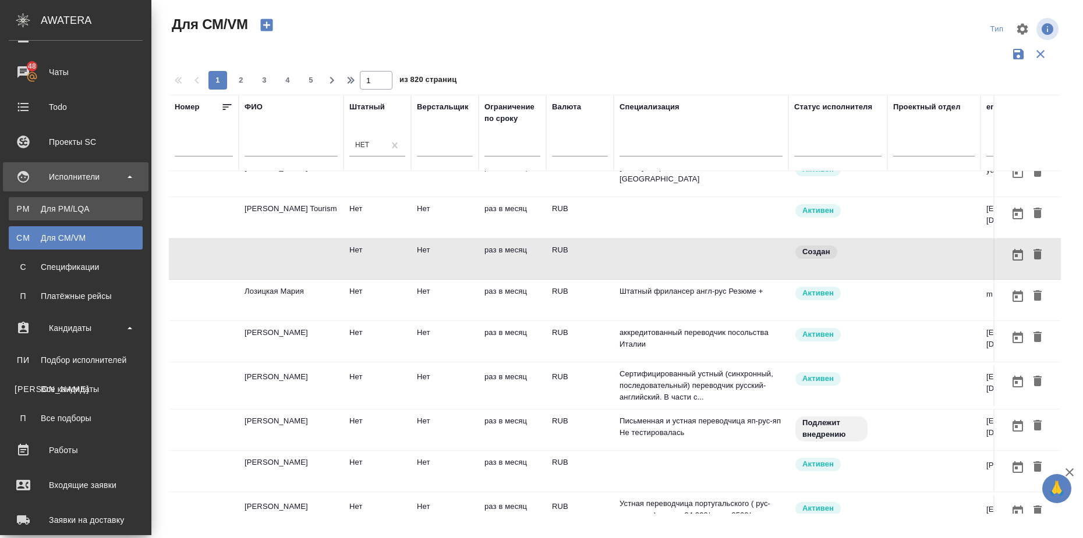
click at [79, 212] on div "Для PM/LQA" at bounding box center [76, 209] width 122 height 12
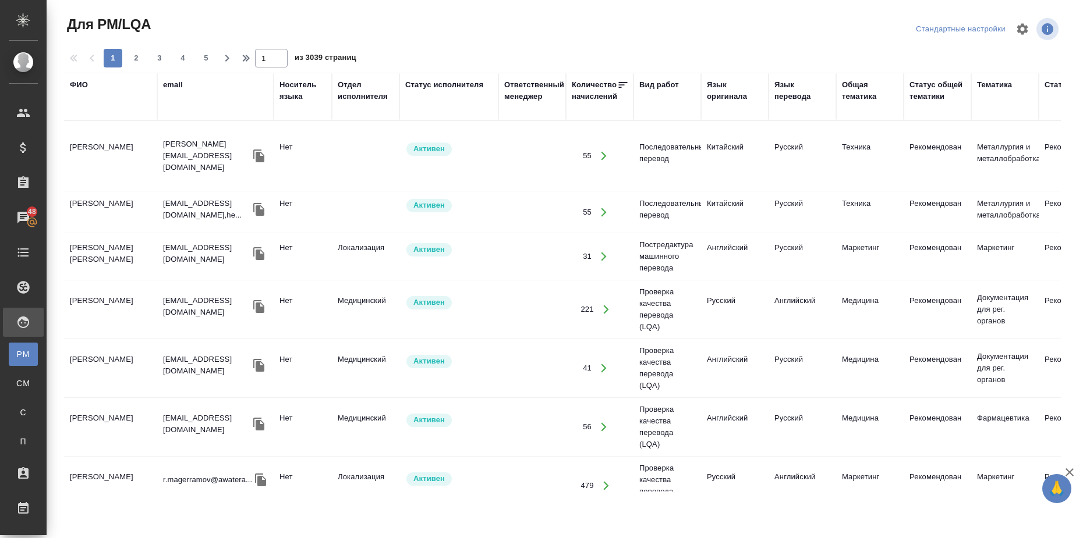
click at [91, 136] on td "Будаева Елена Викторовна" at bounding box center [110, 156] width 93 height 41
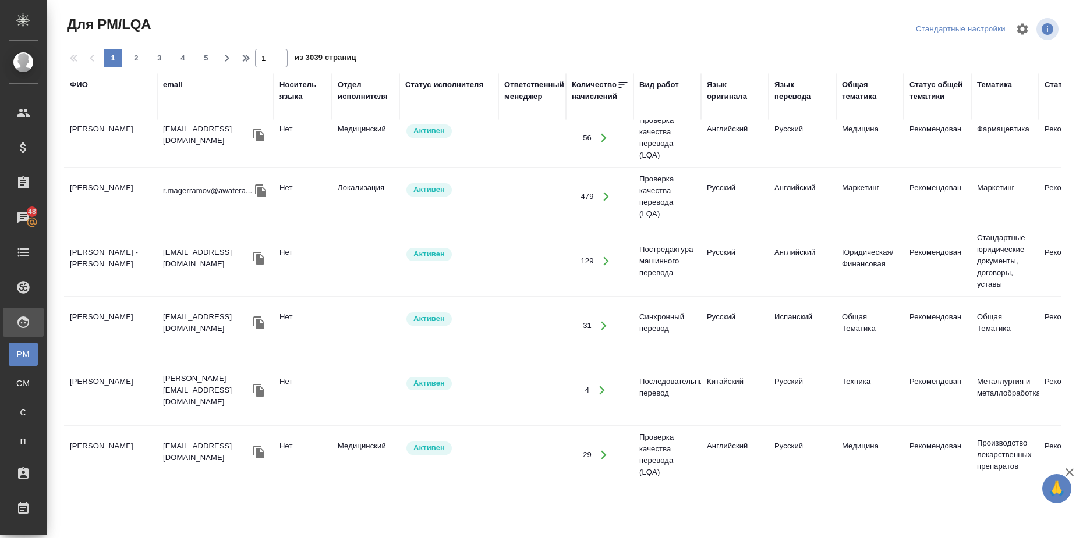
scroll to position [108, 0]
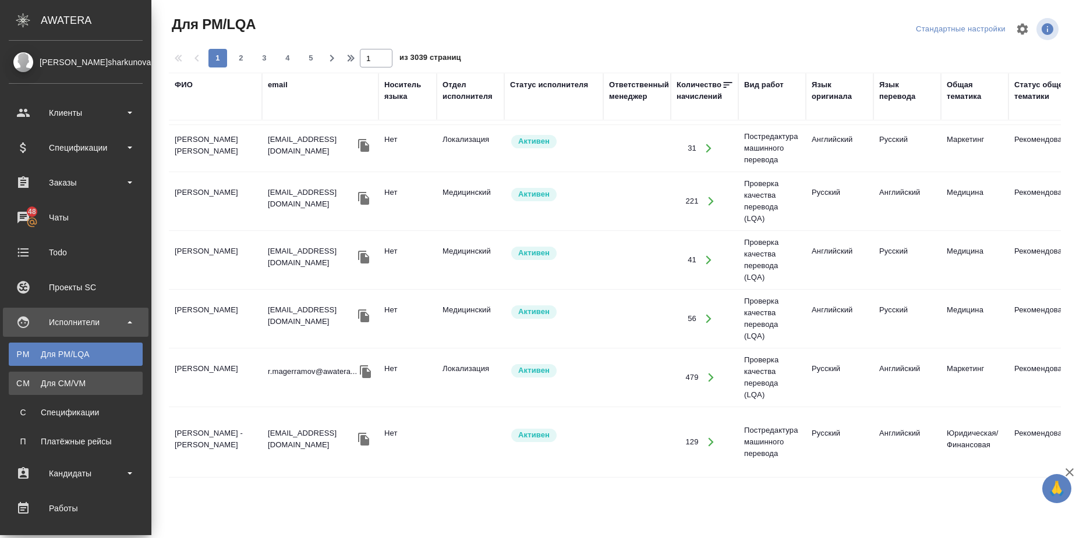
click at [66, 380] on div "Для CM/VM" at bounding box center [76, 384] width 122 height 12
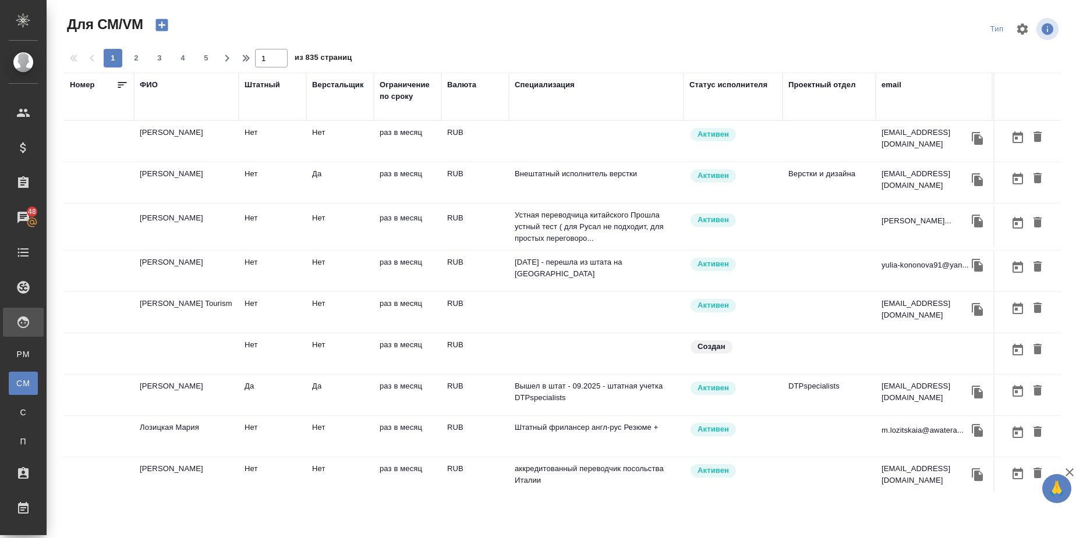
click at [723, 84] on div "Статус исполнителя" at bounding box center [728, 85] width 78 height 12
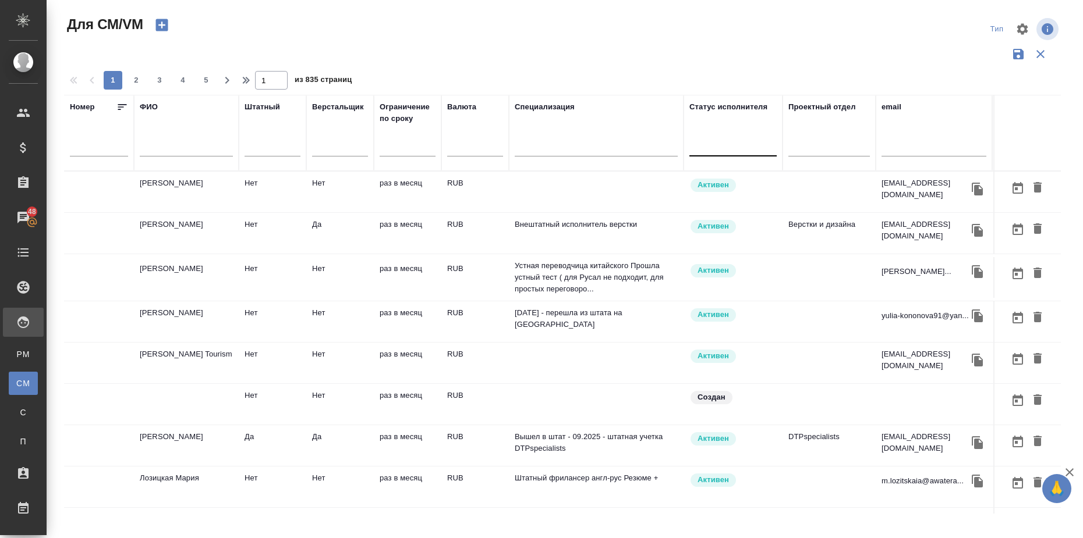
click at [712, 150] on div at bounding box center [732, 145] width 87 height 17
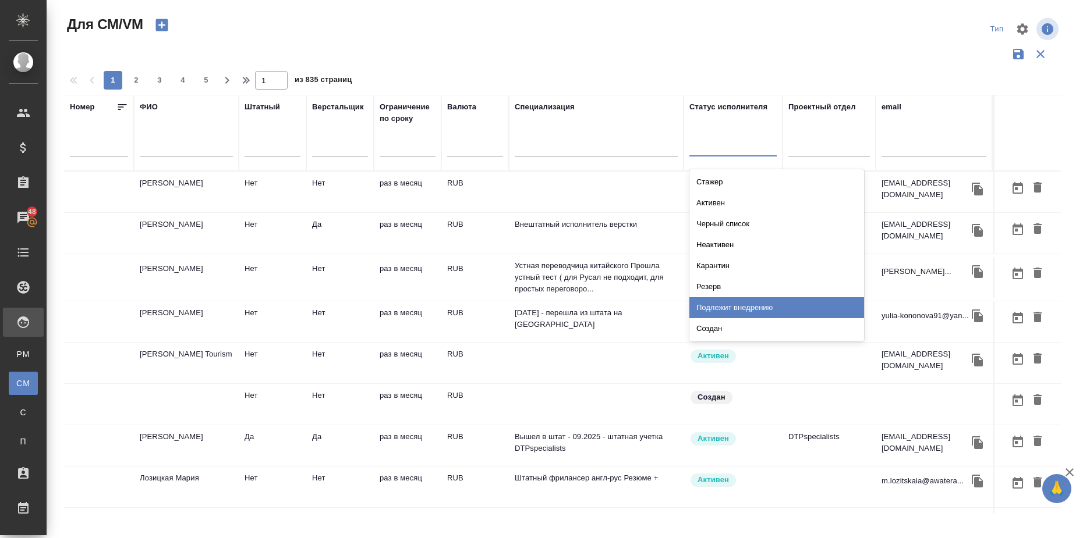
click at [763, 301] on div "Подлежит внедрению" at bounding box center [776, 307] width 175 height 21
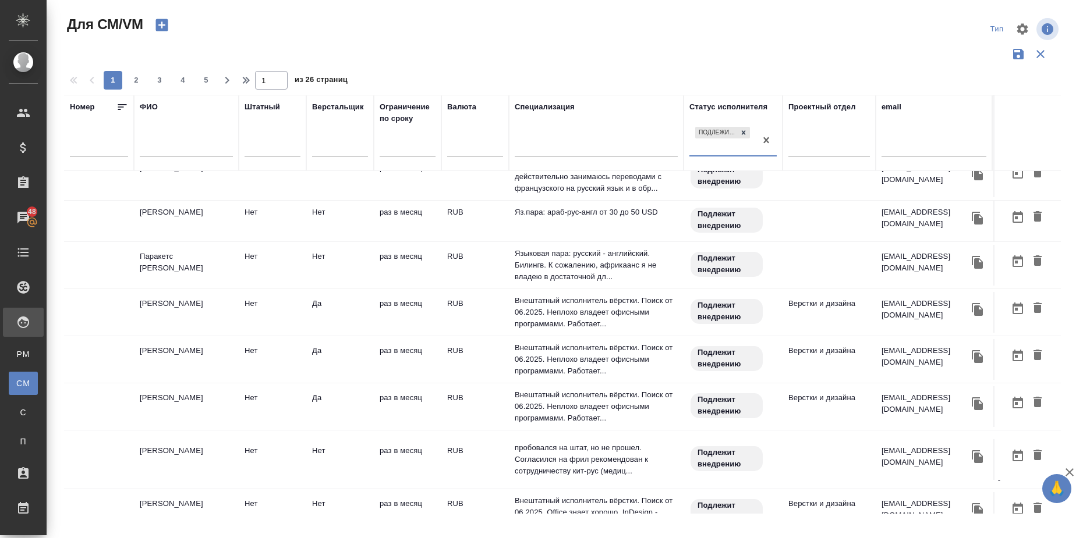
scroll to position [291, 0]
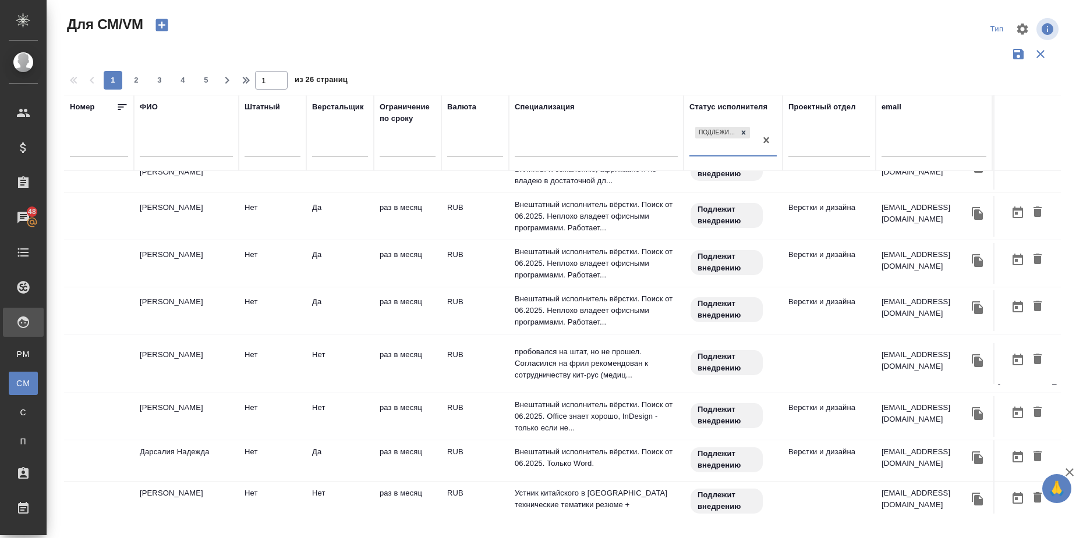
click at [149, 347] on td "[PERSON_NAME]" at bounding box center [186, 363] width 105 height 41
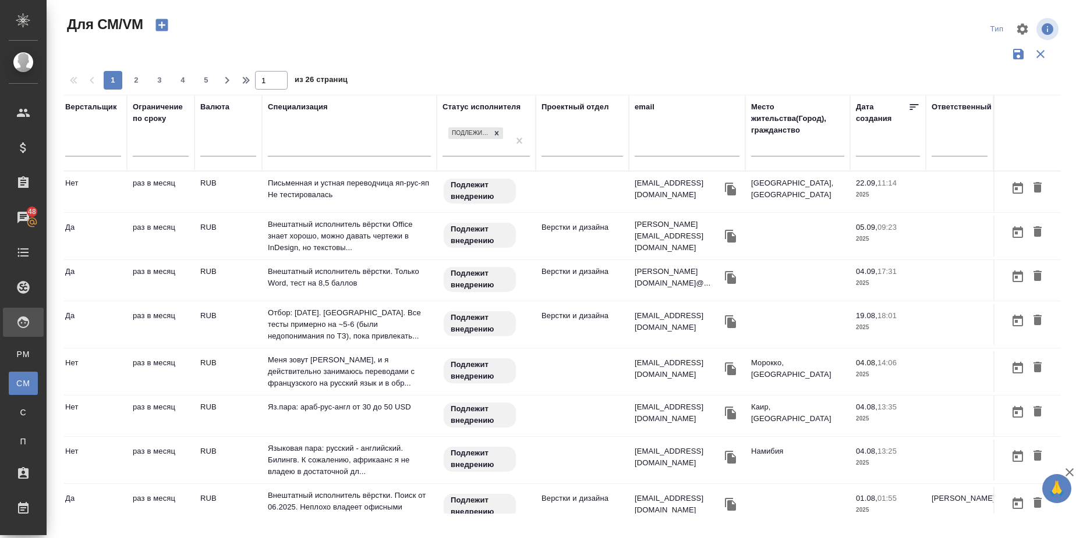
scroll to position [0, 0]
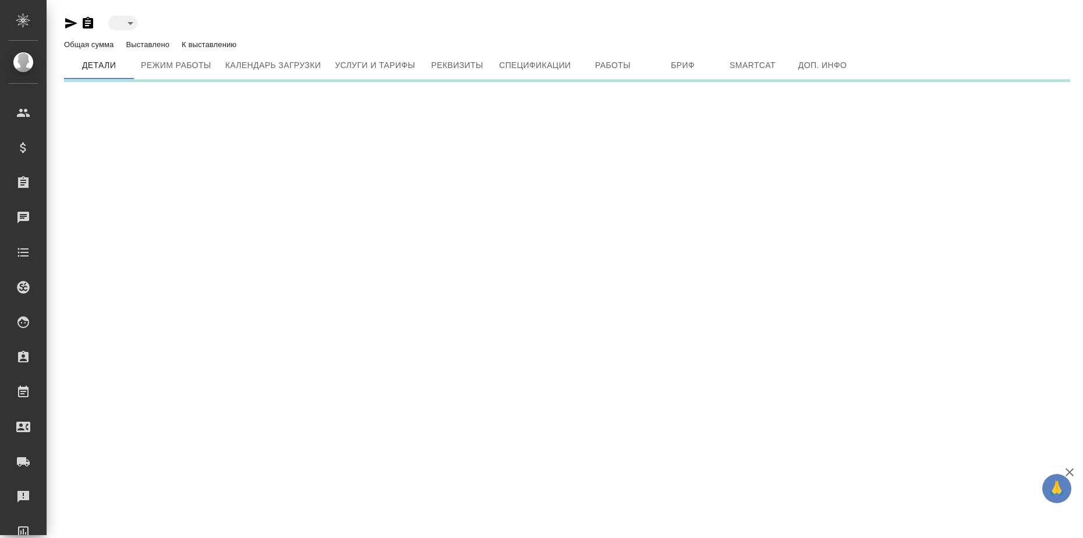
type input "created"
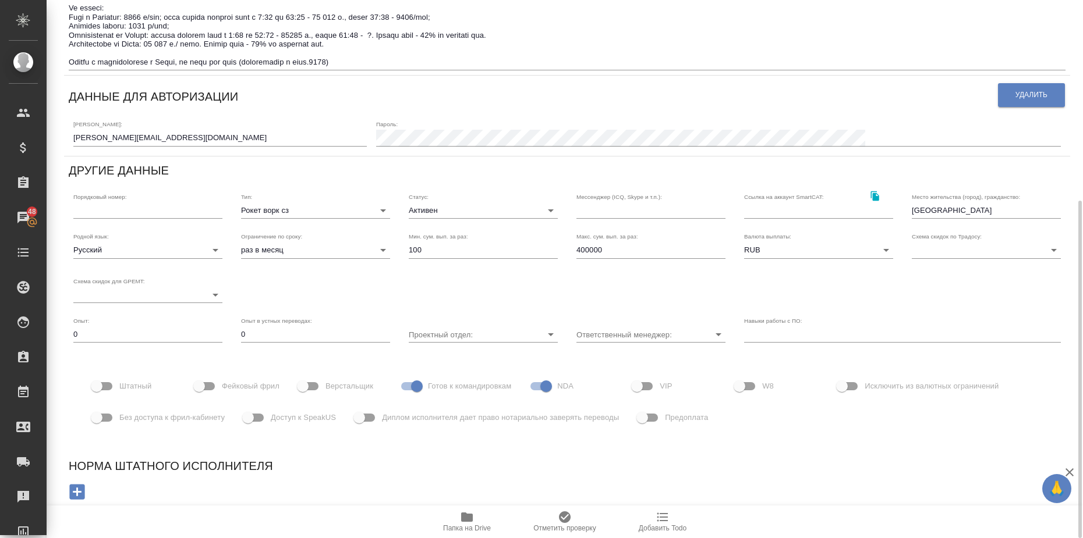
scroll to position [173, 0]
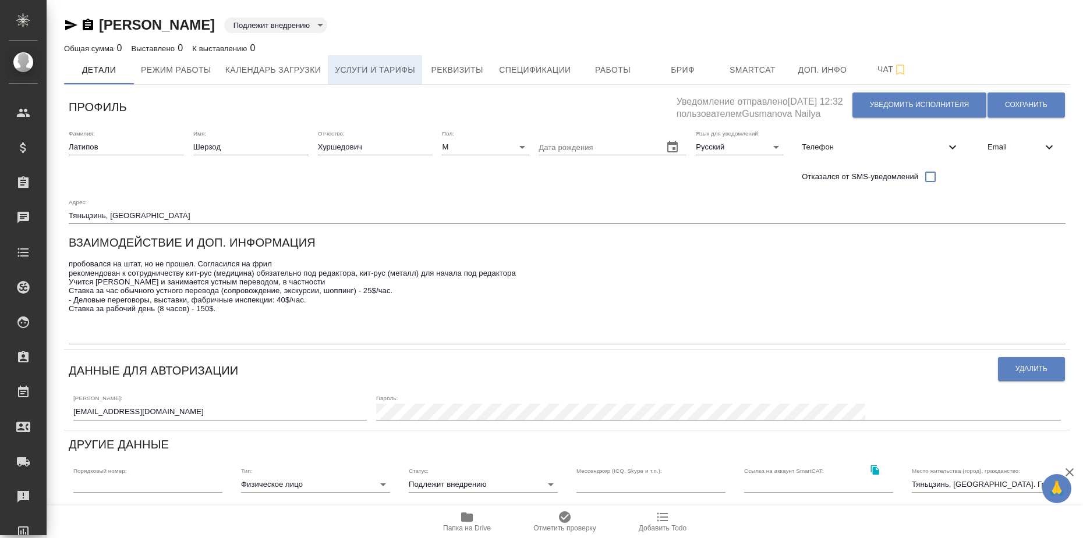
click at [387, 76] on span "Услуги и тарифы" at bounding box center [375, 70] width 80 height 15
